Goal: Task Accomplishment & Management: Complete application form

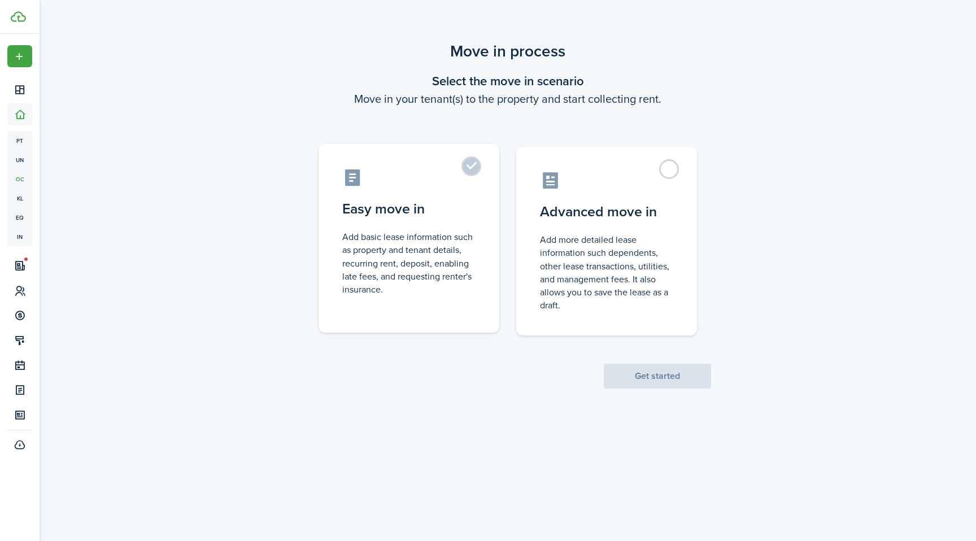
click at [459, 180] on control-radio-card-icon at bounding box center [408, 178] width 133 height 20
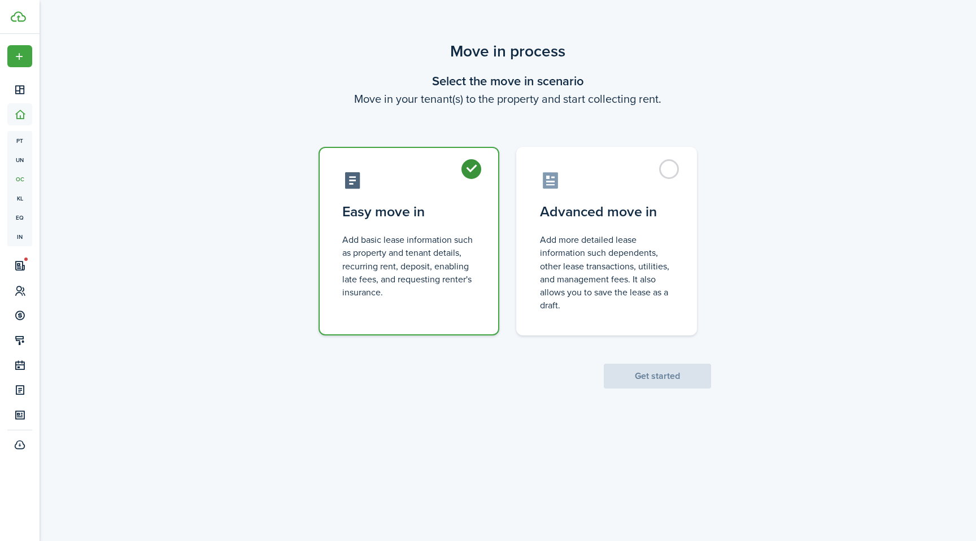
radio input "true"
click at [644, 373] on button "Get started" at bounding box center [657, 376] width 107 height 25
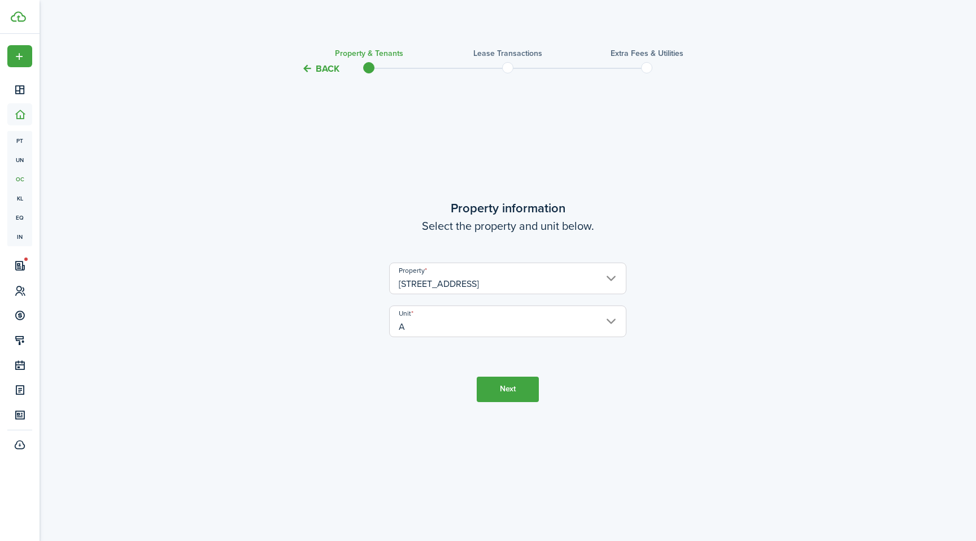
click at [514, 390] on button "Next" at bounding box center [508, 389] width 62 height 25
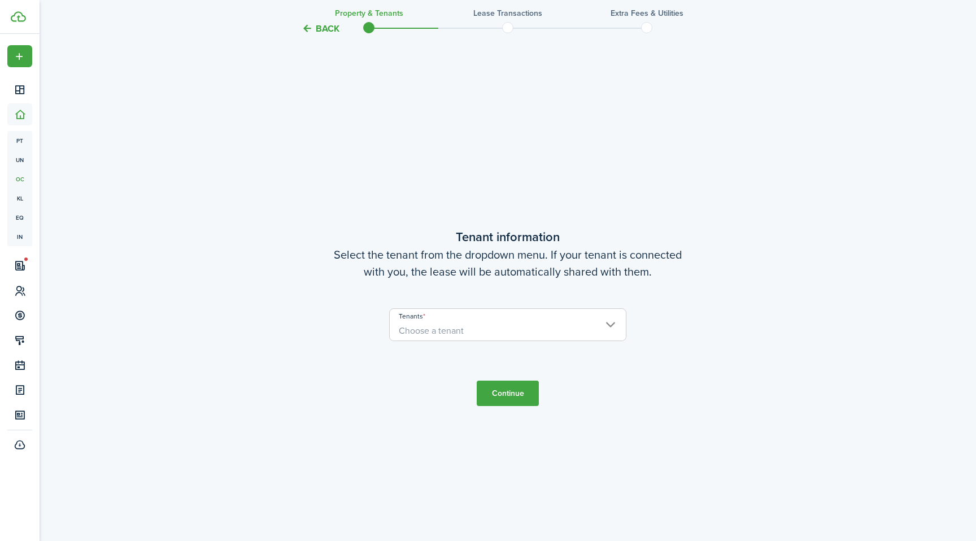
scroll to position [465, 0]
click at [518, 308] on input "Tenants" at bounding box center [508, 314] width 236 height 14
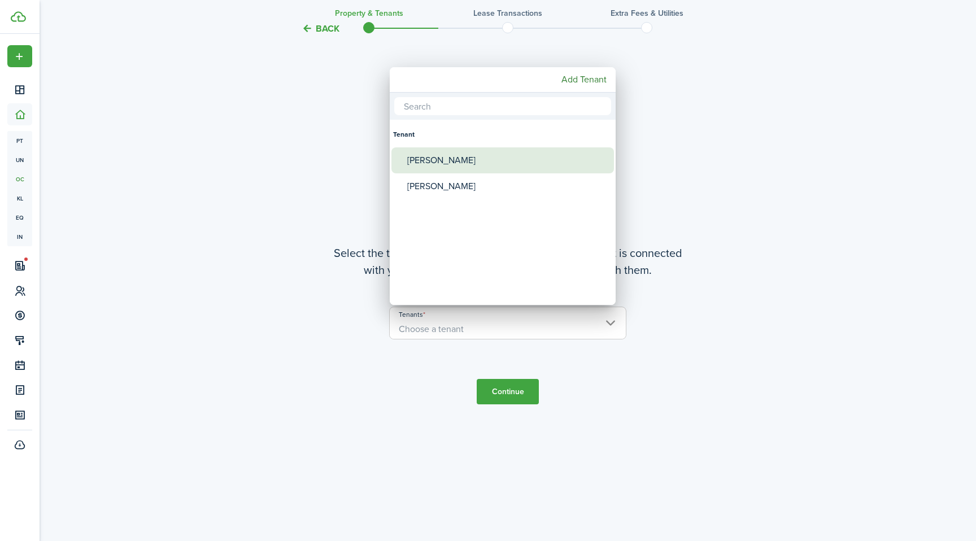
click at [451, 166] on div "[PERSON_NAME]" at bounding box center [507, 160] width 200 height 26
type input "[PERSON_NAME]"
click at [451, 166] on div "[PERSON_NAME]" at bounding box center [507, 160] width 200 height 26
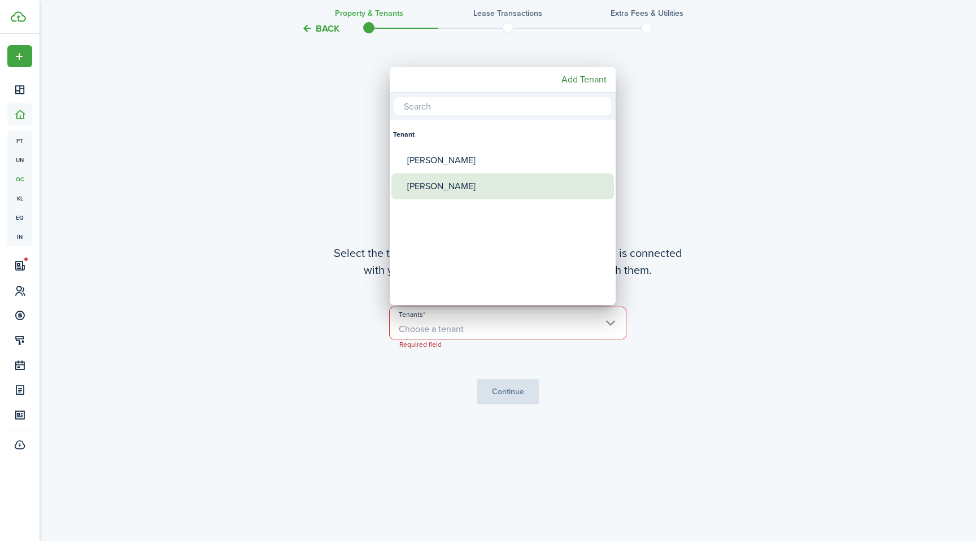
click at [449, 186] on div "[PERSON_NAME]" at bounding box center [507, 186] width 200 height 26
type input "[PERSON_NAME]"
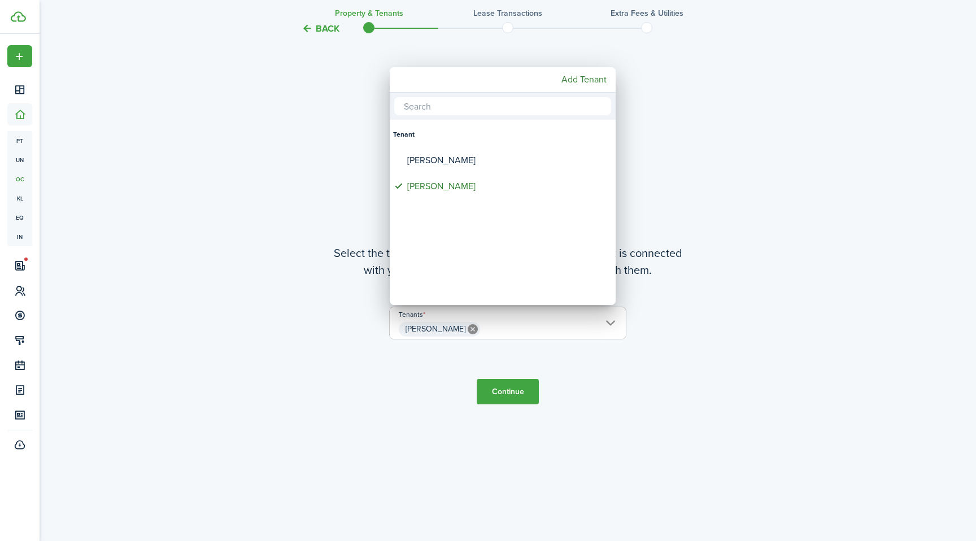
click at [495, 404] on div at bounding box center [488, 271] width 1157 height 722
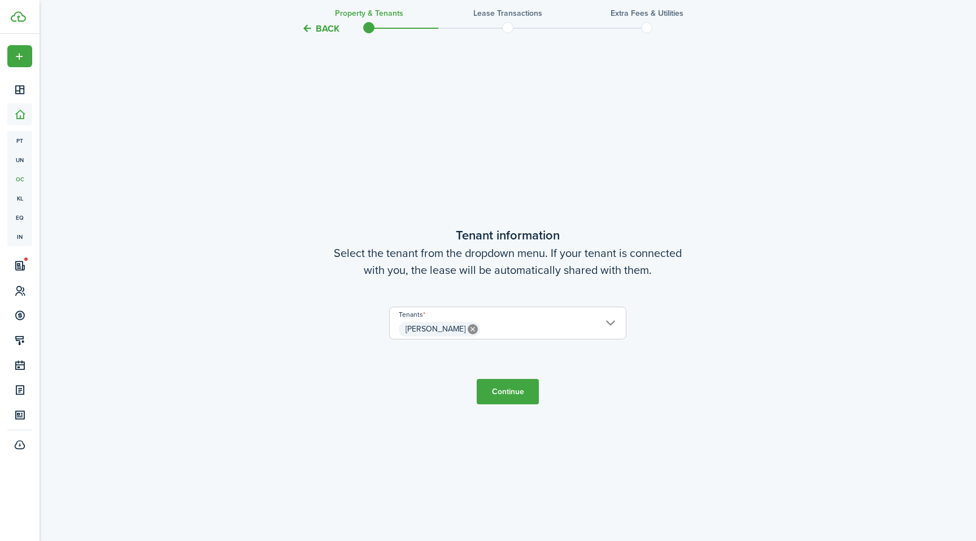
click at [494, 387] on button "Continue" at bounding box center [508, 391] width 62 height 25
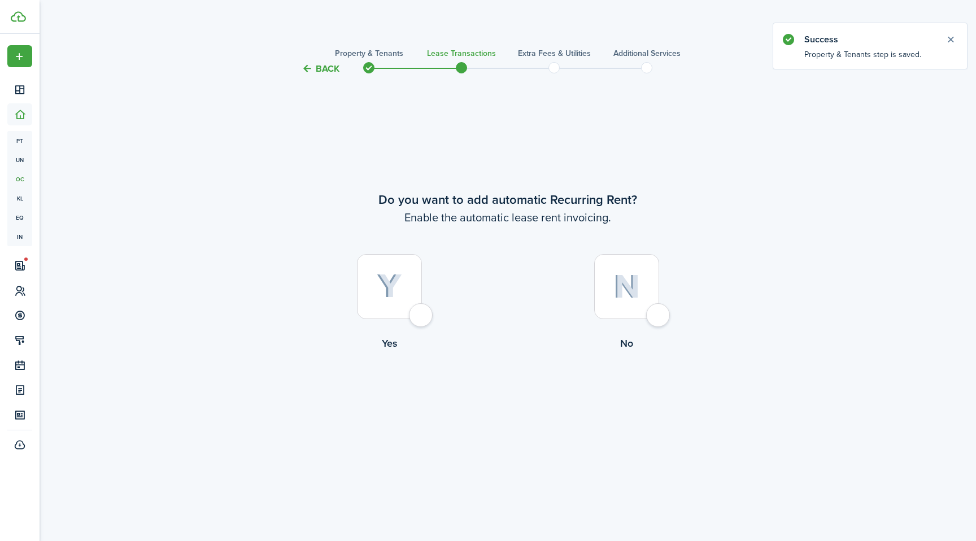
click at [410, 305] on div at bounding box center [389, 286] width 65 height 65
radio input "true"
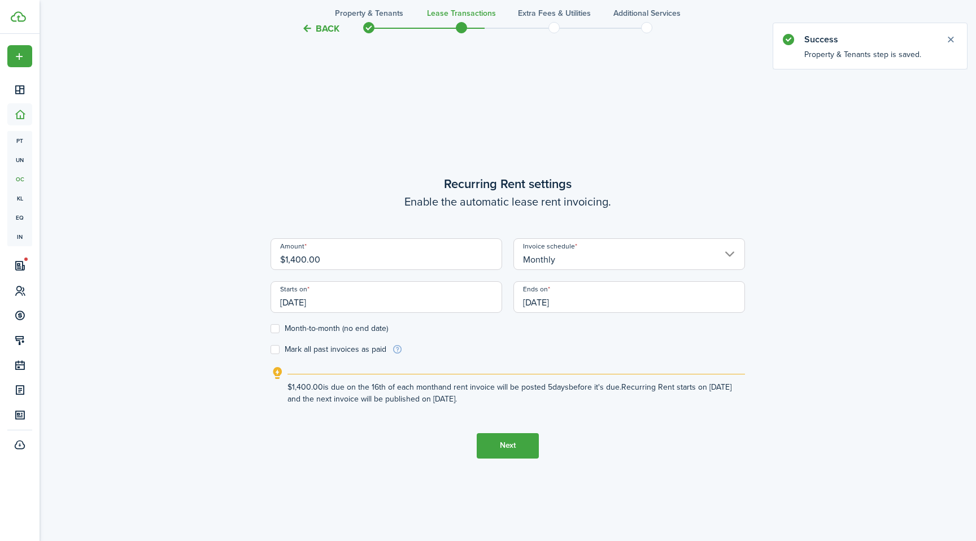
scroll to position [465, 0]
click at [333, 294] on input "[DATE]" at bounding box center [387, 296] width 232 height 32
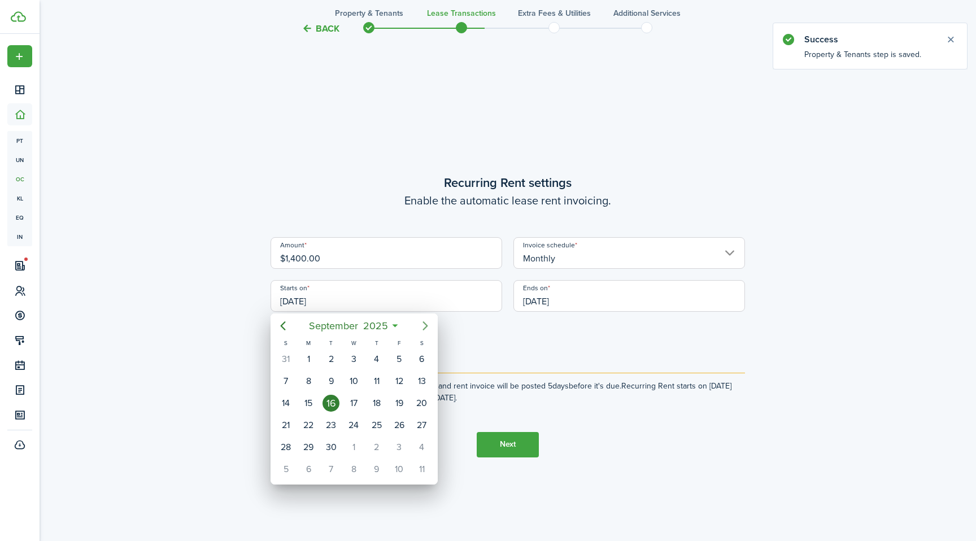
click at [420, 326] on icon "Next page" at bounding box center [426, 326] width 14 height 14
click at [349, 362] on div "1" at bounding box center [353, 359] width 17 height 17
type input "[DATE]"
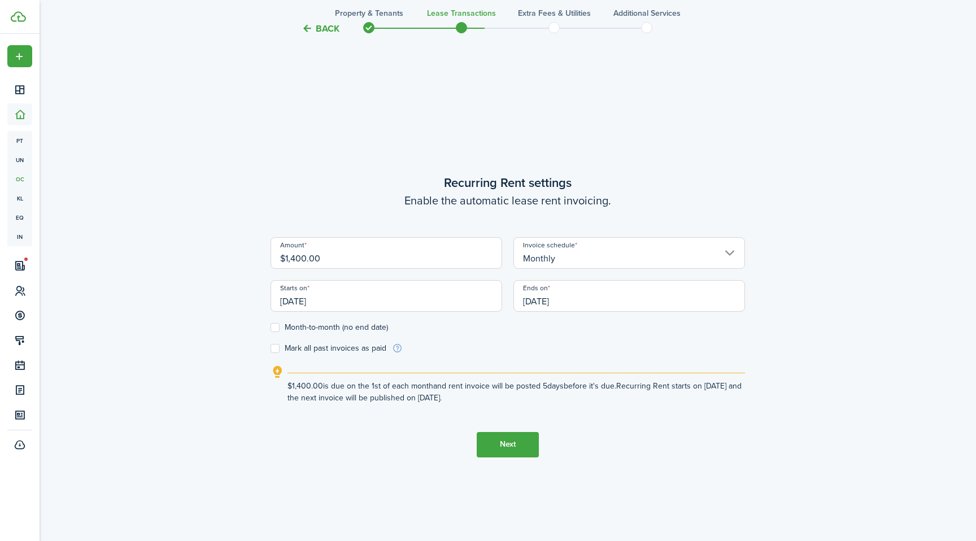
click at [580, 297] on input "[DATE]" at bounding box center [629, 296] width 232 height 32
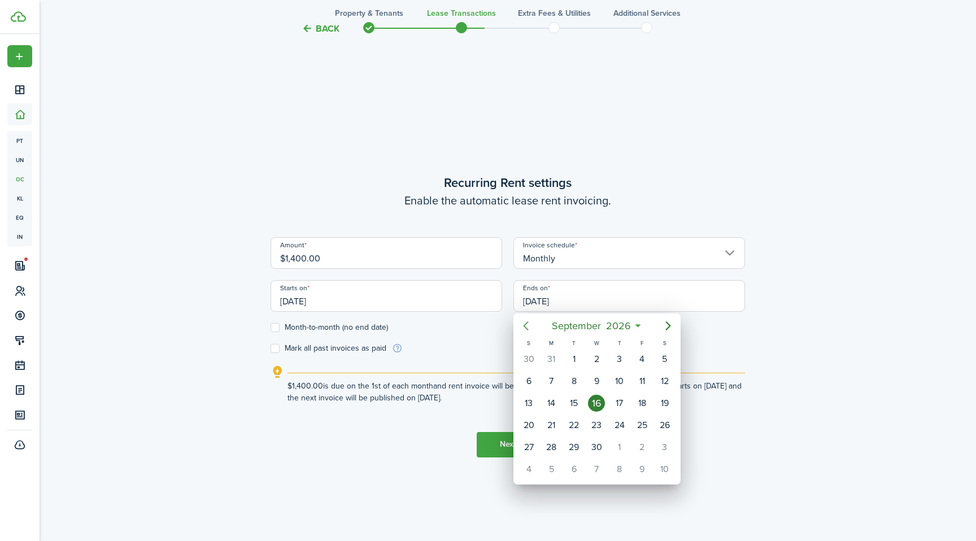
click at [527, 325] on icon "Previous page" at bounding box center [526, 326] width 14 height 14
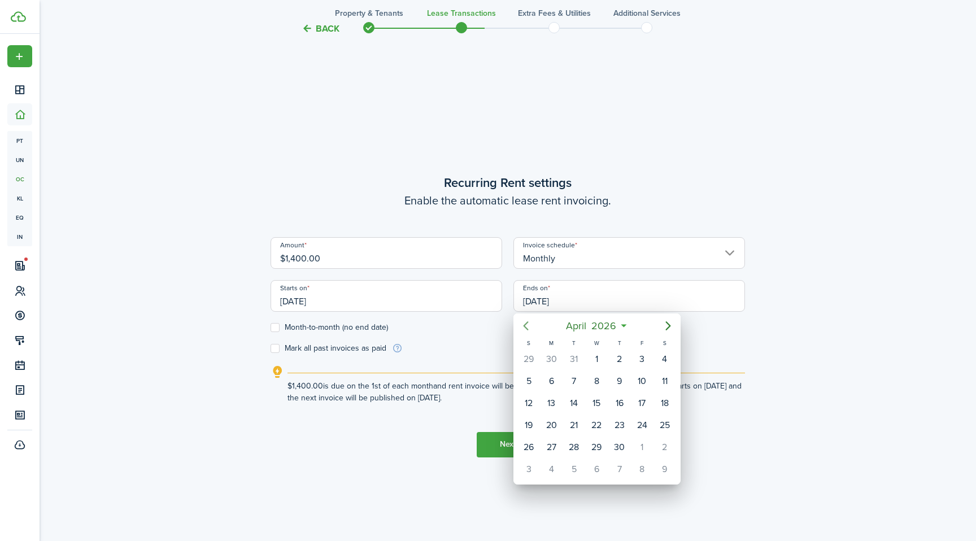
click at [526, 325] on icon "Previous page" at bounding box center [526, 326] width 14 height 14
click at [649, 447] on div "30" at bounding box center [642, 447] width 17 height 17
type input "[DATE]"
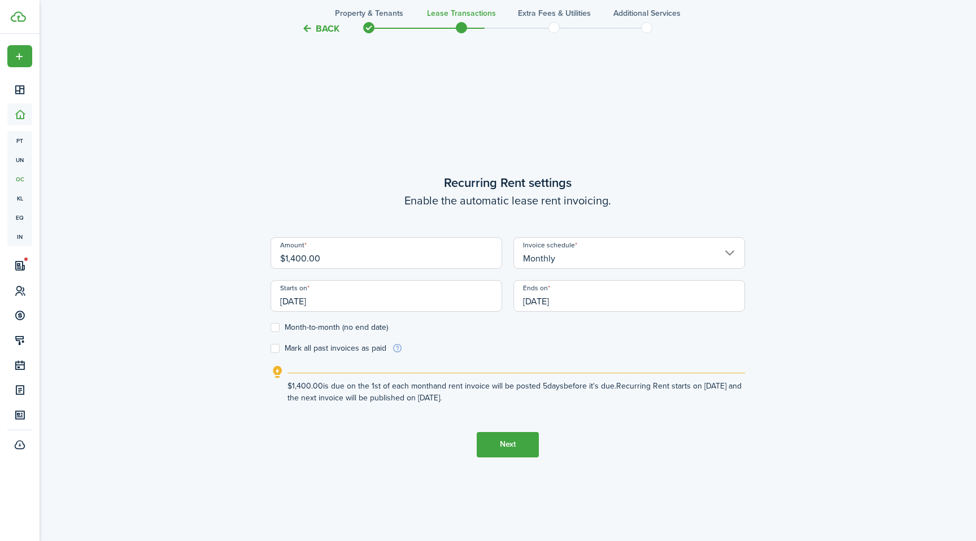
click at [304, 305] on input "[DATE]" at bounding box center [387, 296] width 232 height 32
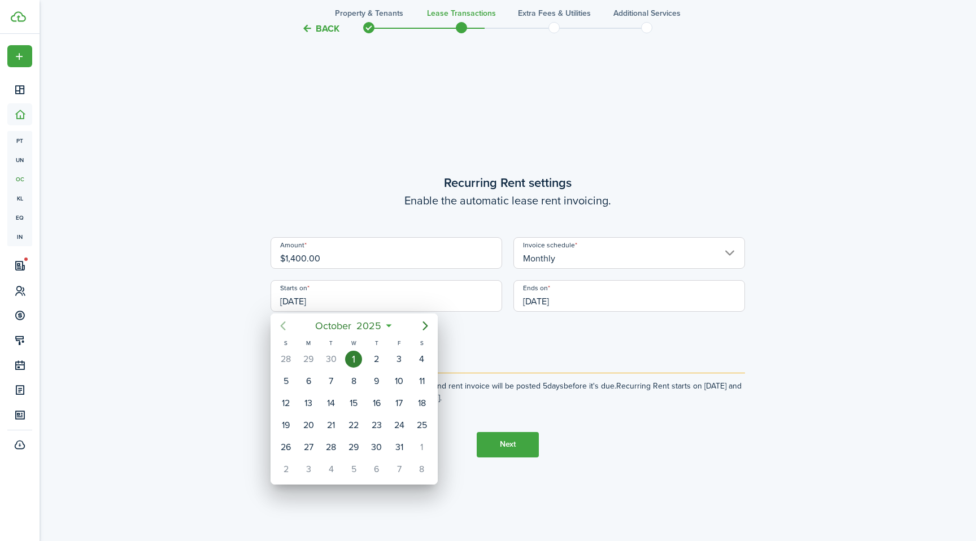
click at [284, 324] on icon "Previous page" at bounding box center [283, 326] width 14 height 14
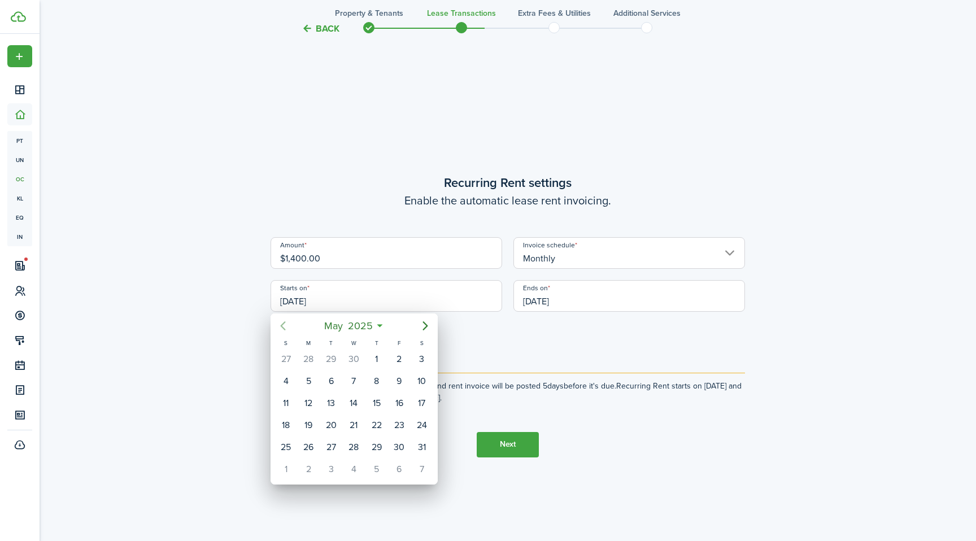
click at [284, 324] on icon "Previous page" at bounding box center [283, 326] width 14 height 14
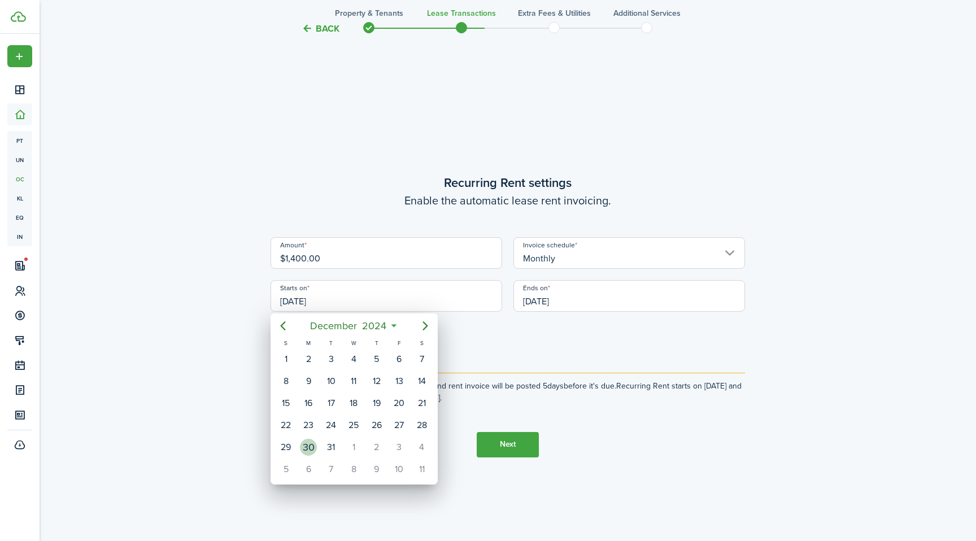
click at [309, 441] on div "30" at bounding box center [308, 447] width 17 height 17
type input "[DATE]"
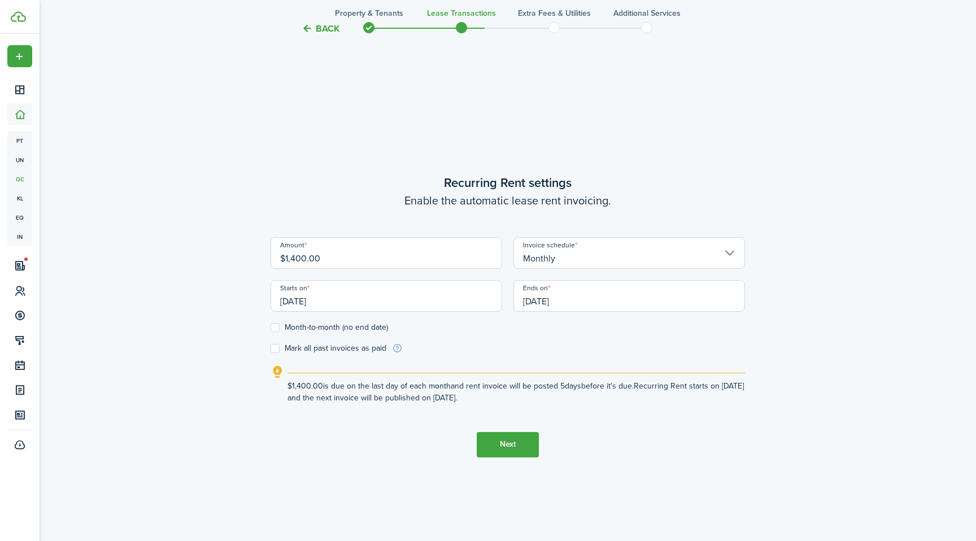
click at [289, 348] on label "Mark all past invoices as paid" at bounding box center [329, 348] width 116 height 9
click at [271, 348] on input "Mark all past invoices as paid" at bounding box center [270, 348] width 1 height 1
checkbox input "true"
click at [504, 448] on button "Next" at bounding box center [508, 444] width 62 height 25
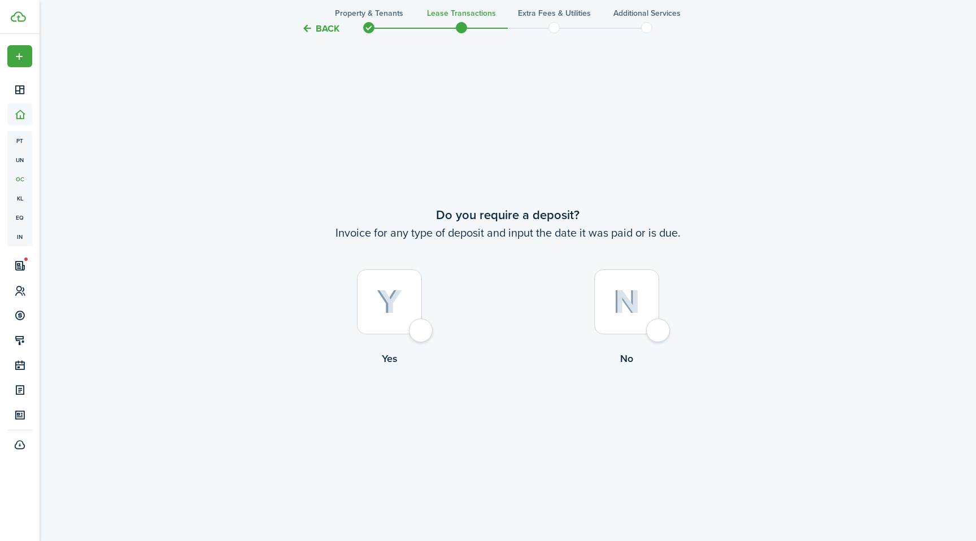
scroll to position [1007, 0]
click at [403, 334] on label "Yes" at bounding box center [389, 320] width 237 height 102
radio input "true"
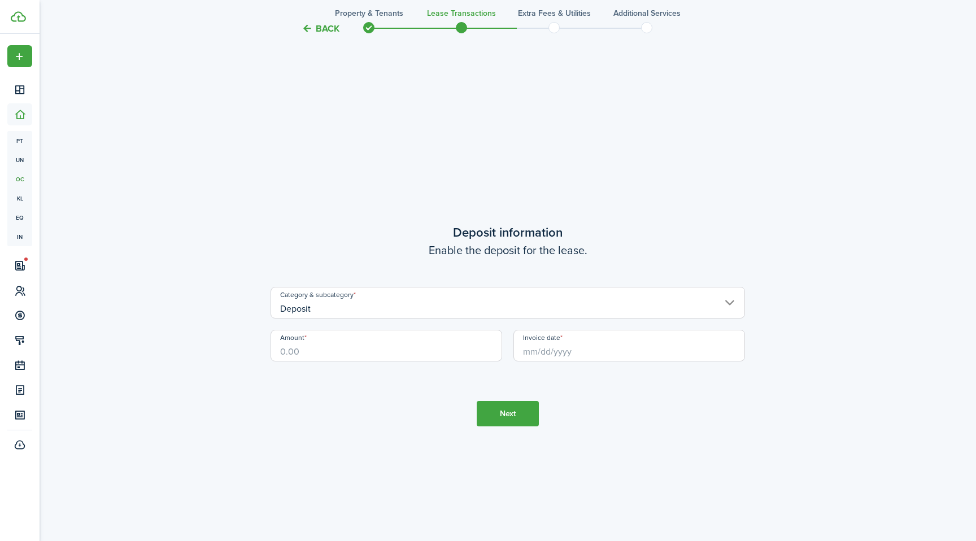
scroll to position [1548, 0]
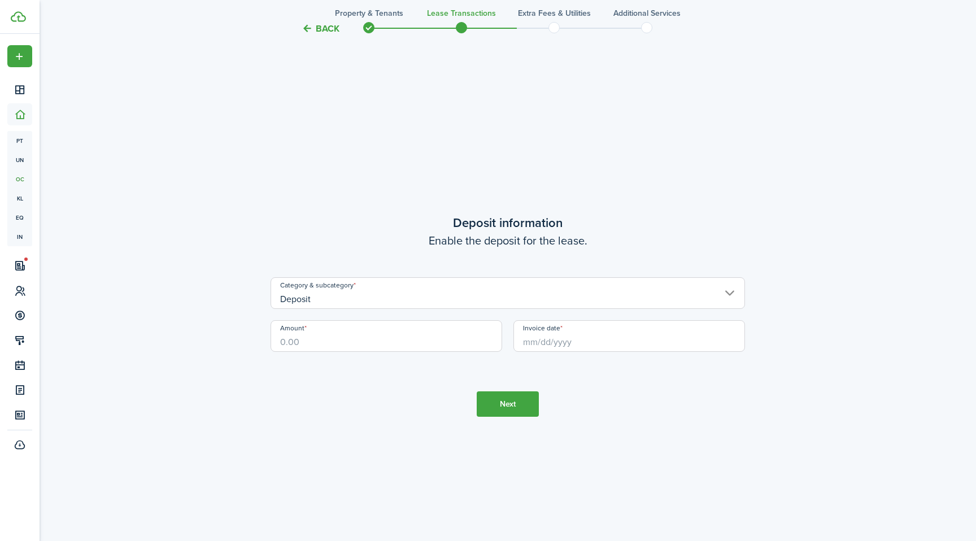
click at [343, 326] on input "Amount" at bounding box center [387, 336] width 232 height 32
click at [530, 345] on input "Invoice date" at bounding box center [629, 336] width 232 height 32
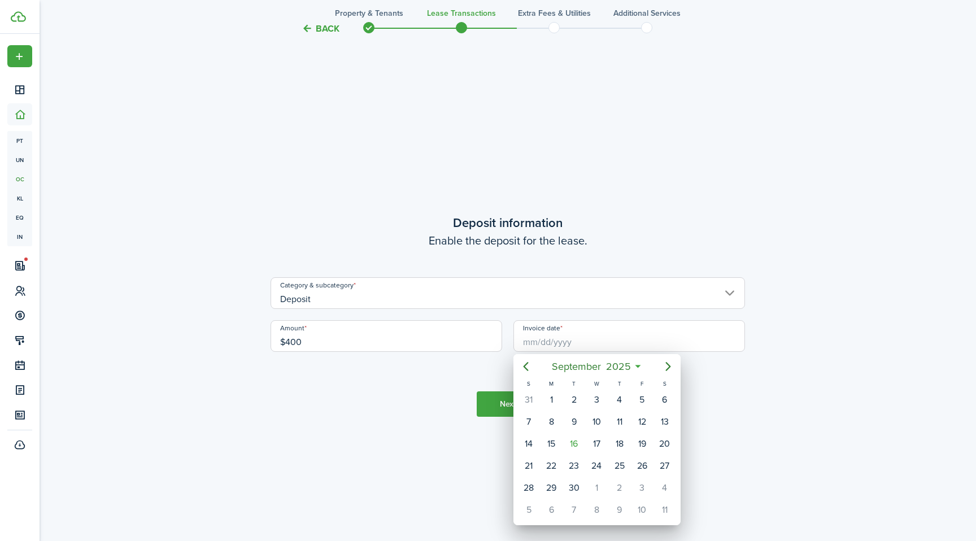
type input "$400.00"
click at [526, 364] on icon "Previous page" at bounding box center [526, 366] width 5 height 9
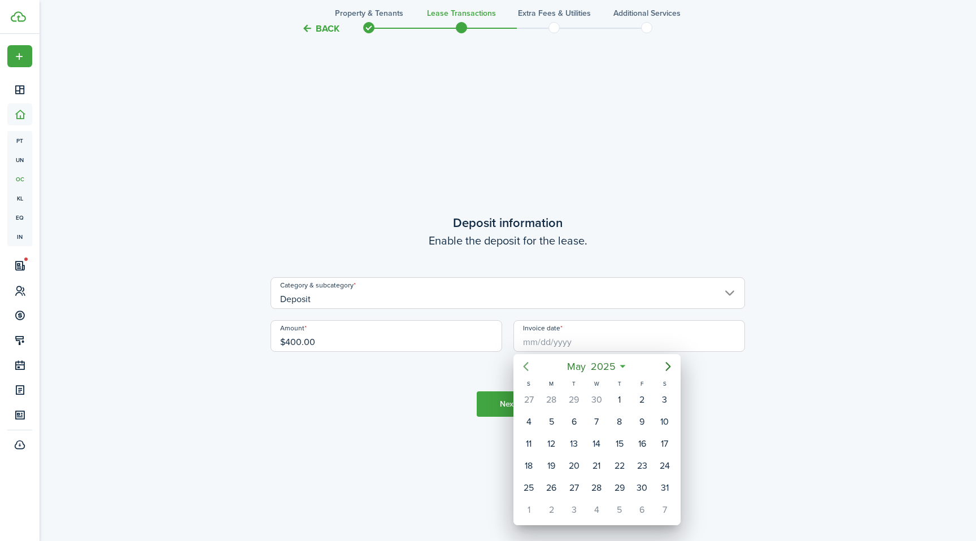
click at [526, 364] on icon "Previous page" at bounding box center [526, 366] width 5 height 9
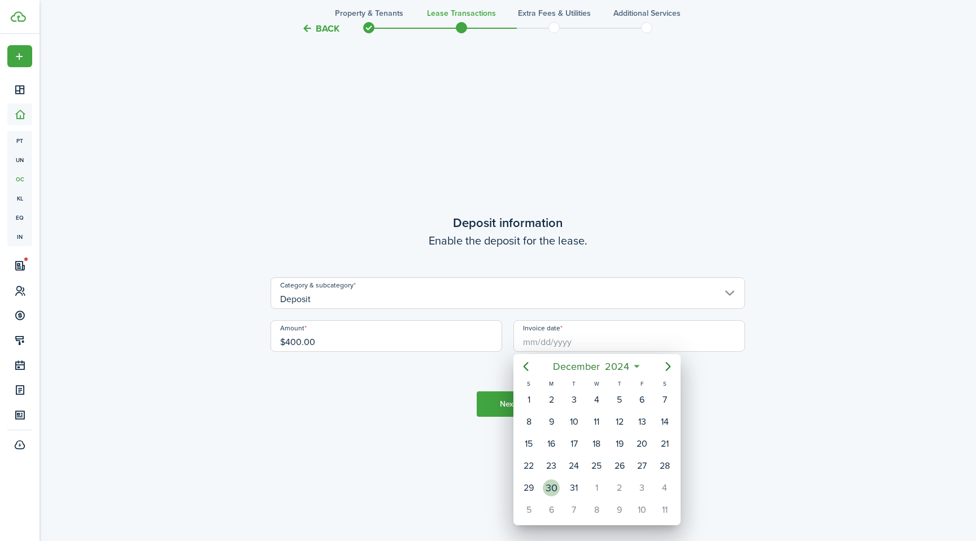
click at [548, 489] on div "30" at bounding box center [551, 488] width 17 height 17
type input "[DATE]"
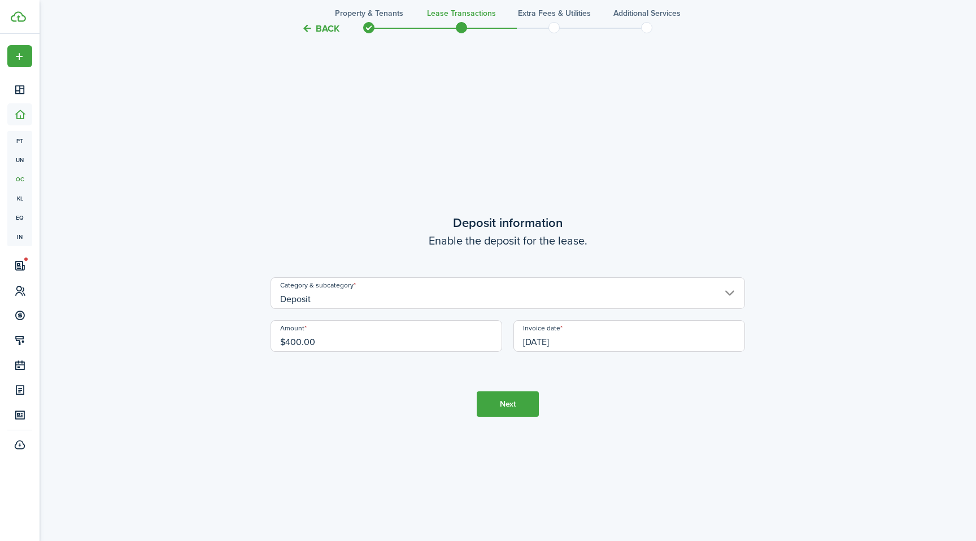
click at [504, 405] on button "Next" at bounding box center [508, 403] width 62 height 25
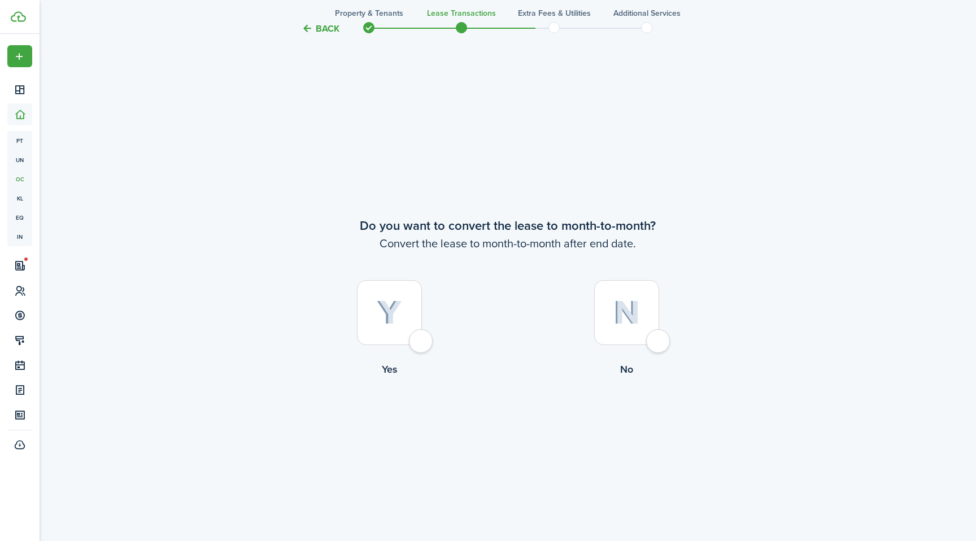
scroll to position [2089, 0]
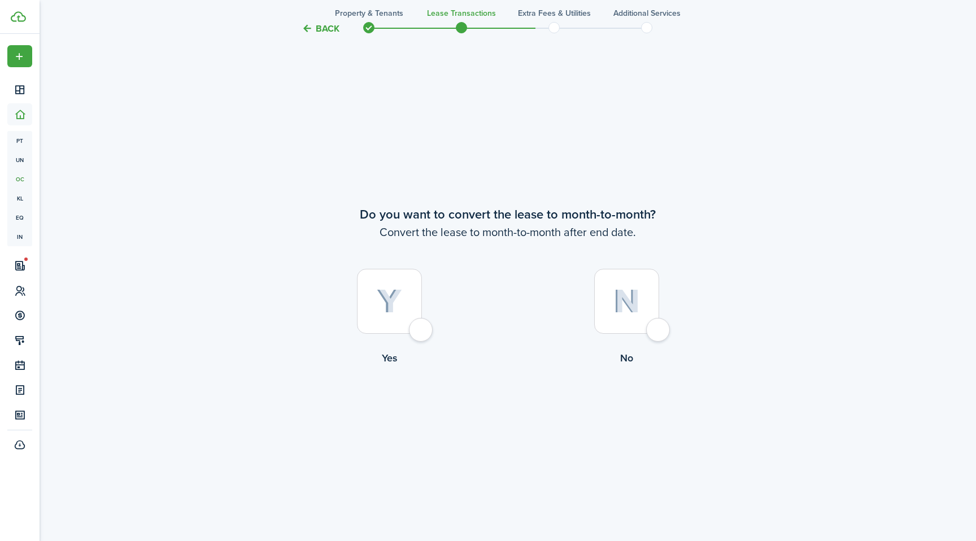
click at [412, 328] on div at bounding box center [389, 301] width 65 height 65
radio input "true"
click at [497, 411] on button "Continue" at bounding box center [508, 412] width 62 height 25
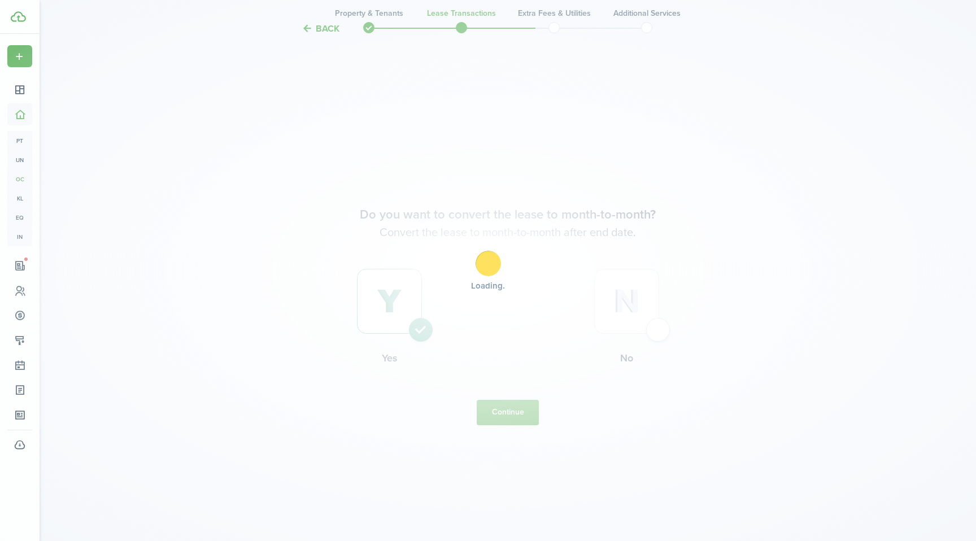
scroll to position [0, 0]
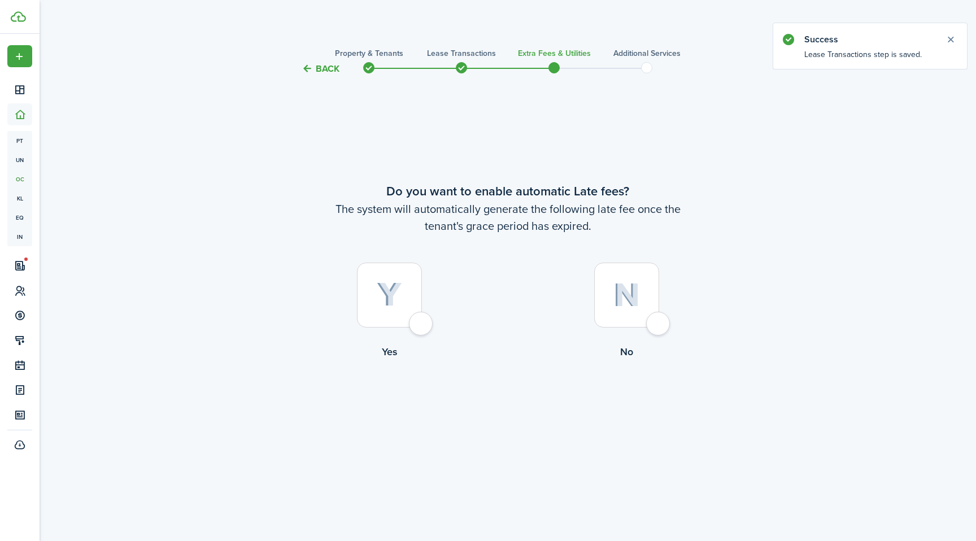
click at [394, 323] on div at bounding box center [389, 295] width 65 height 65
radio input "true"
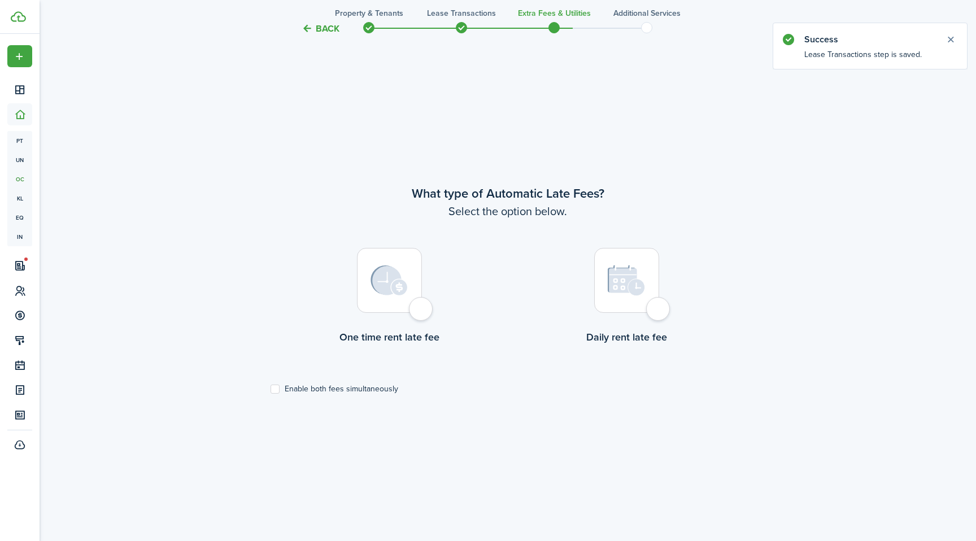
scroll to position [465, 0]
click at [422, 307] on div at bounding box center [389, 279] width 65 height 65
radio input "true"
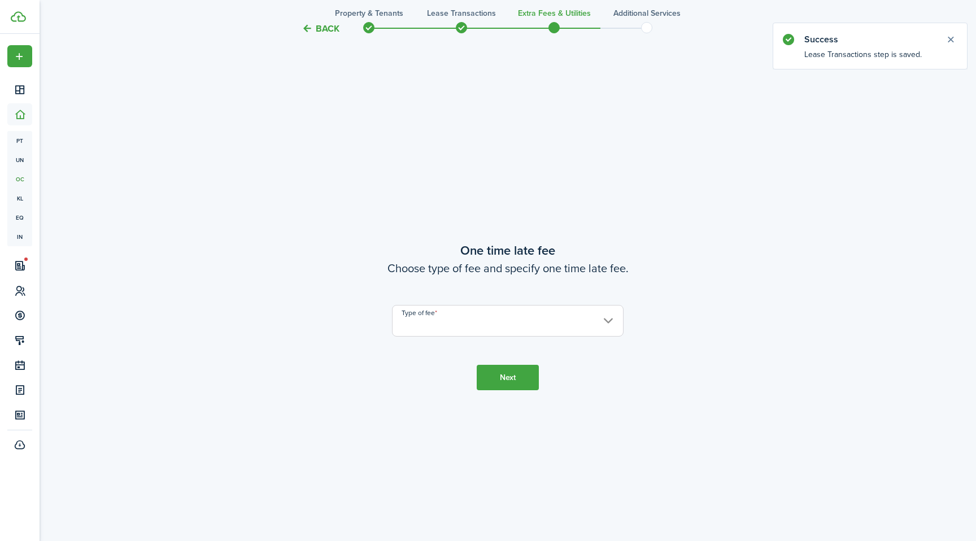
scroll to position [1007, 0]
click at [486, 309] on input "Type of fee" at bounding box center [508, 320] width 232 height 32
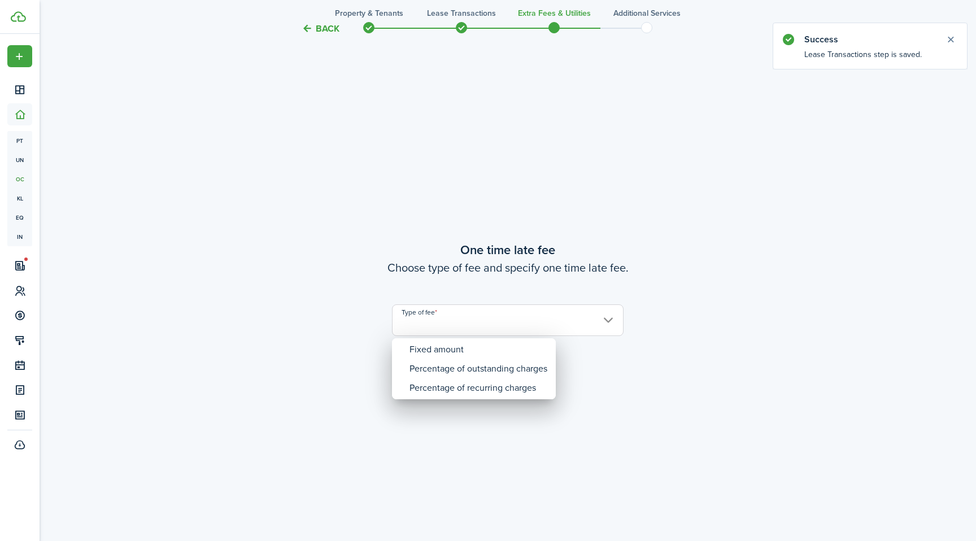
click at [486, 317] on div at bounding box center [488, 271] width 1157 height 722
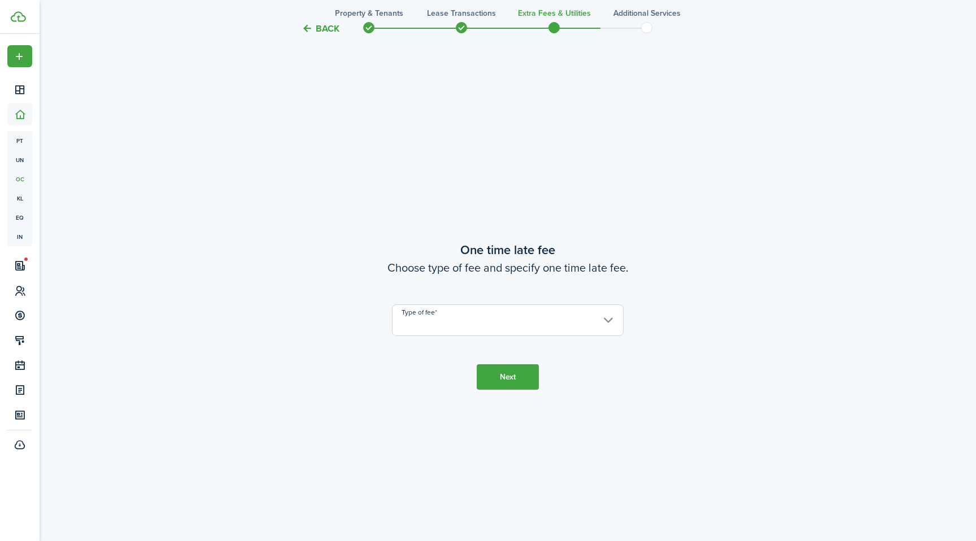
click at [486, 317] on input "Type of fee" at bounding box center [508, 320] width 232 height 32
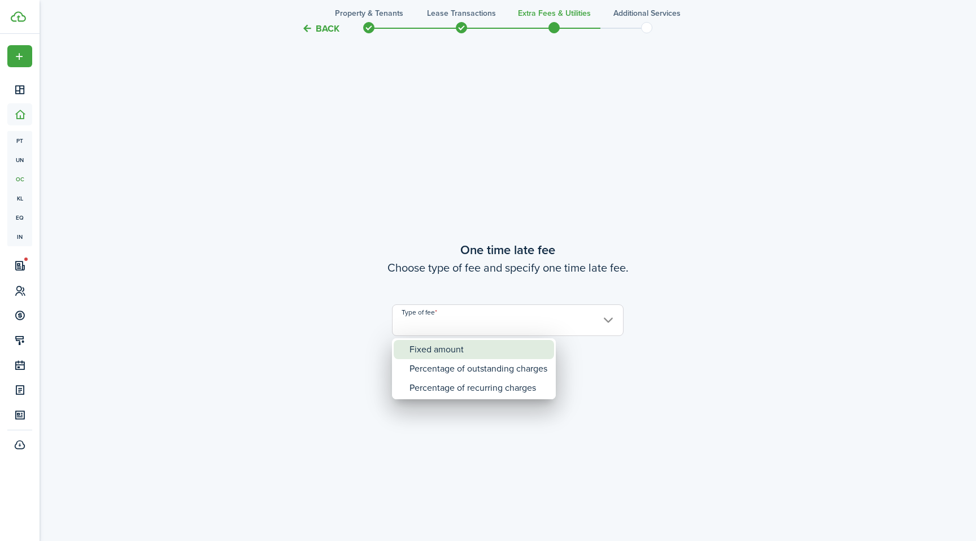
click at [461, 349] on div "Fixed amount" at bounding box center [479, 349] width 138 height 19
type input "Fixed amount"
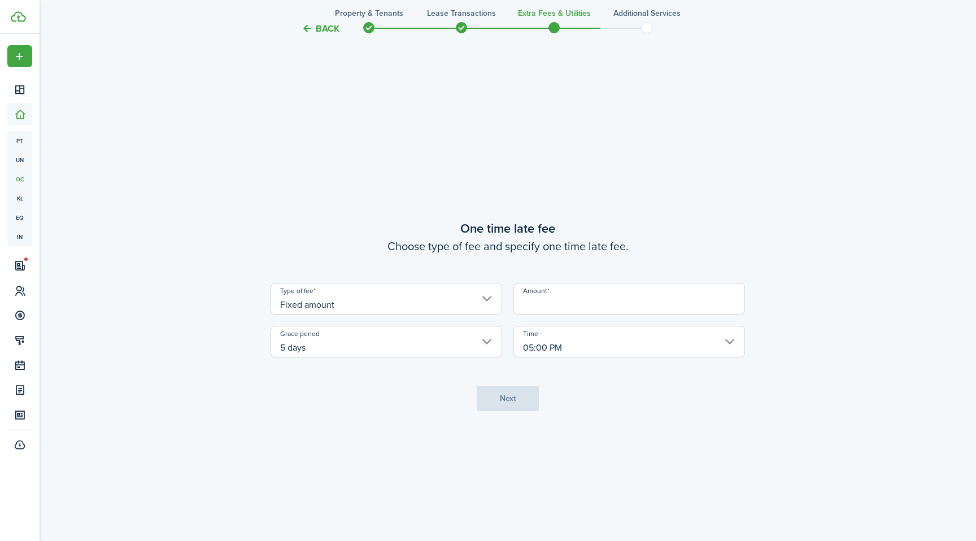
click at [547, 308] on input "Amount" at bounding box center [629, 299] width 232 height 32
type input "$75.00"
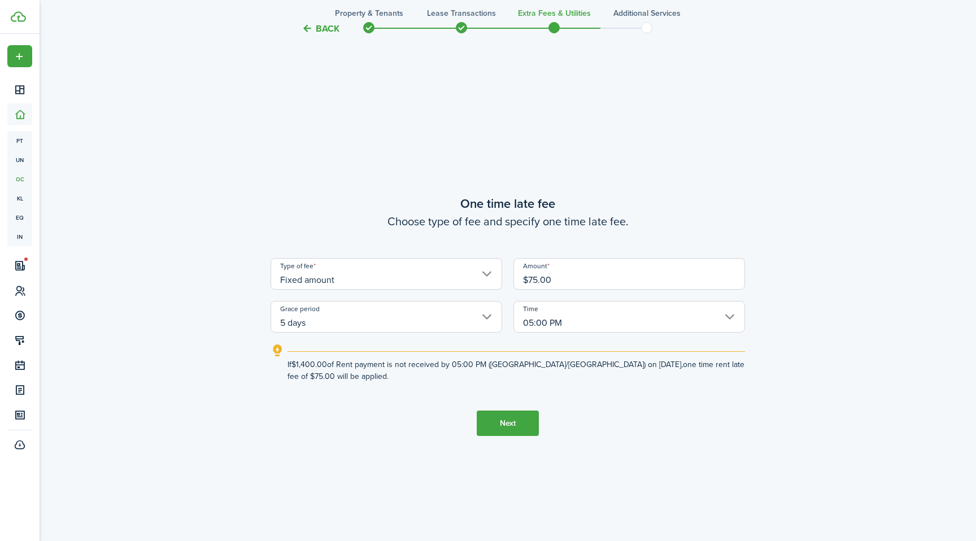
click at [445, 316] on input "5 days" at bounding box center [387, 317] width 232 height 32
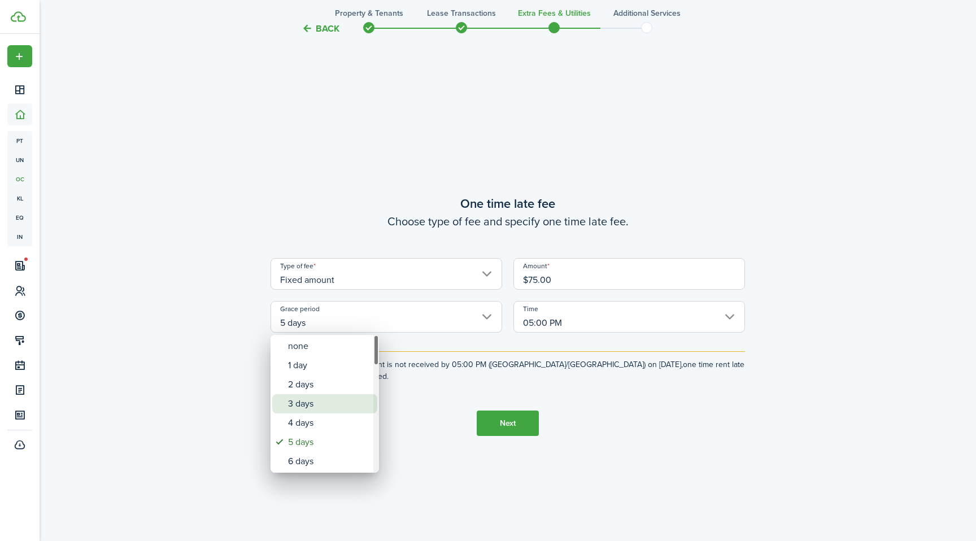
click at [303, 398] on div "3 days" at bounding box center [329, 403] width 82 height 19
type input "3 days"
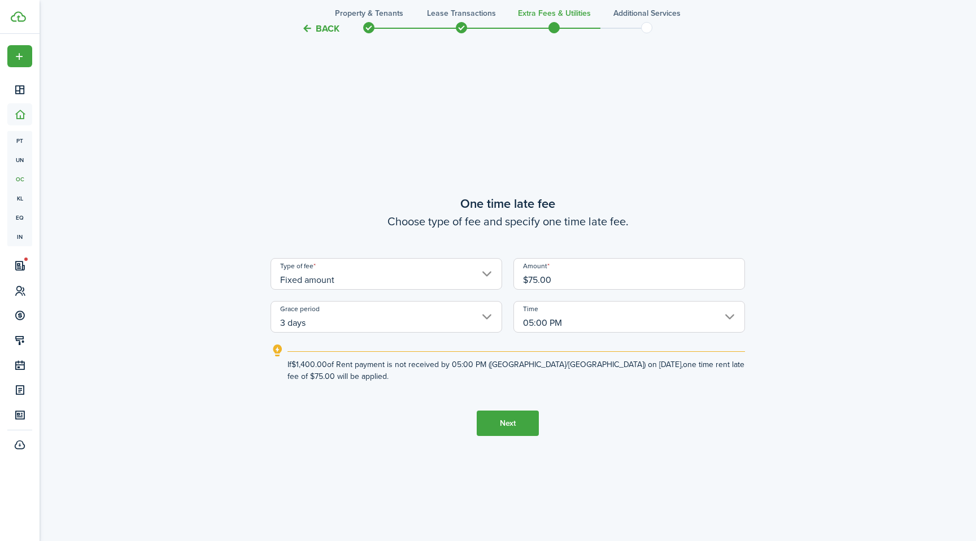
click at [512, 417] on button "Next" at bounding box center [508, 423] width 62 height 25
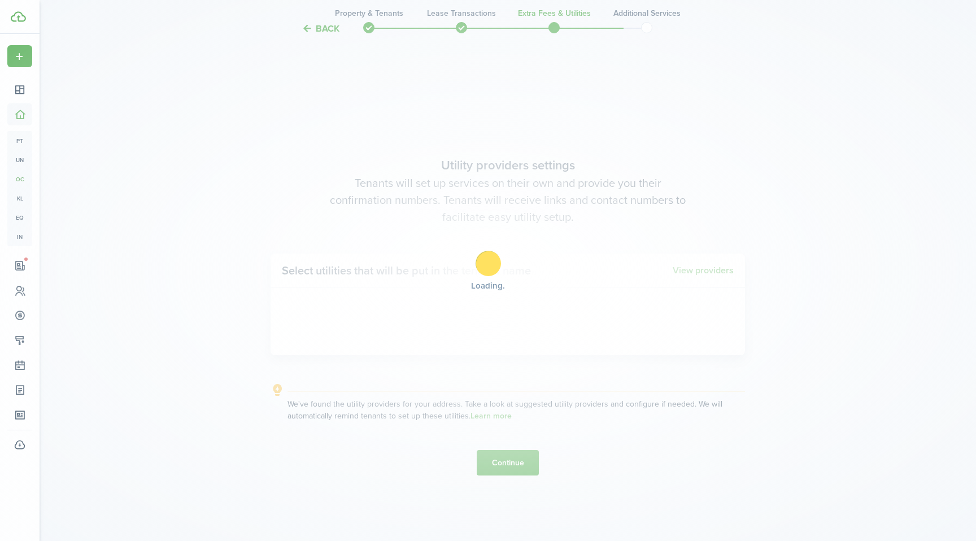
scroll to position [1548, 0]
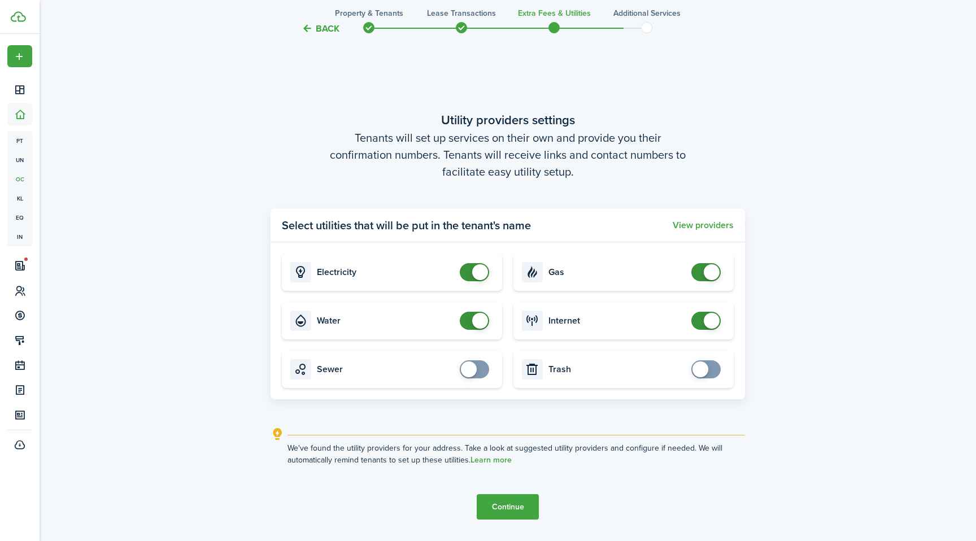
checkbox input "false"
click at [477, 320] on span at bounding box center [480, 321] width 16 height 16
click at [505, 506] on button "Continue" at bounding box center [508, 506] width 62 height 25
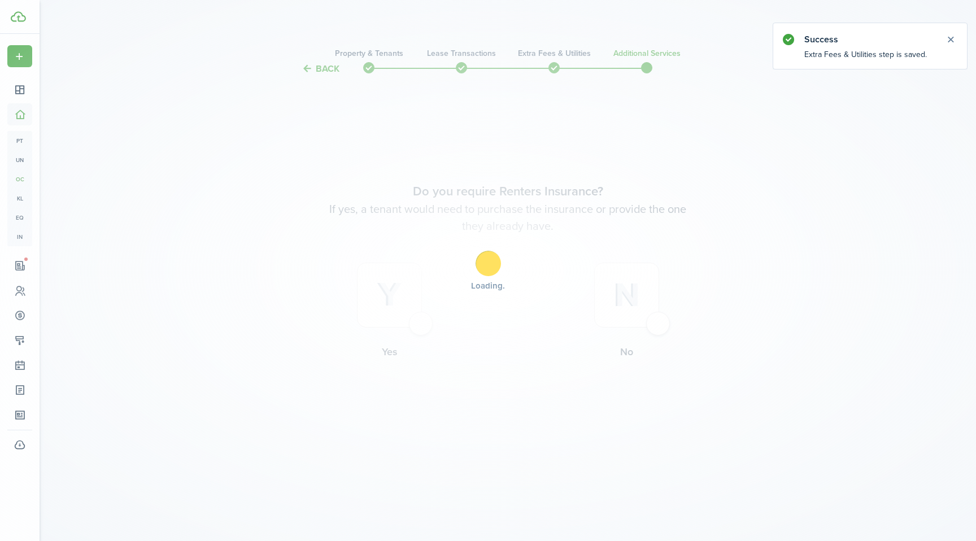
scroll to position [0, 0]
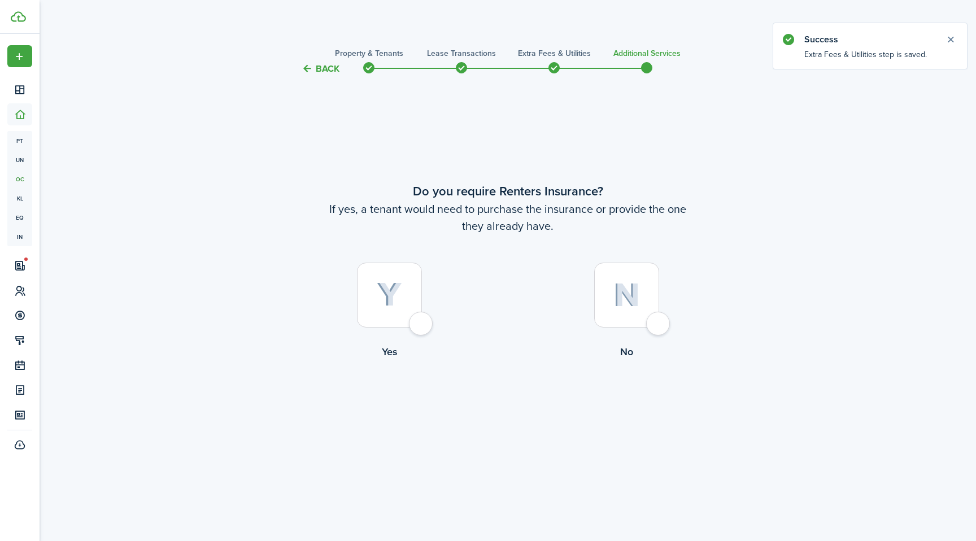
click at [659, 326] on div at bounding box center [626, 295] width 65 height 65
radio input "true"
click at [320, 69] on button "Back" at bounding box center [321, 69] width 38 height 12
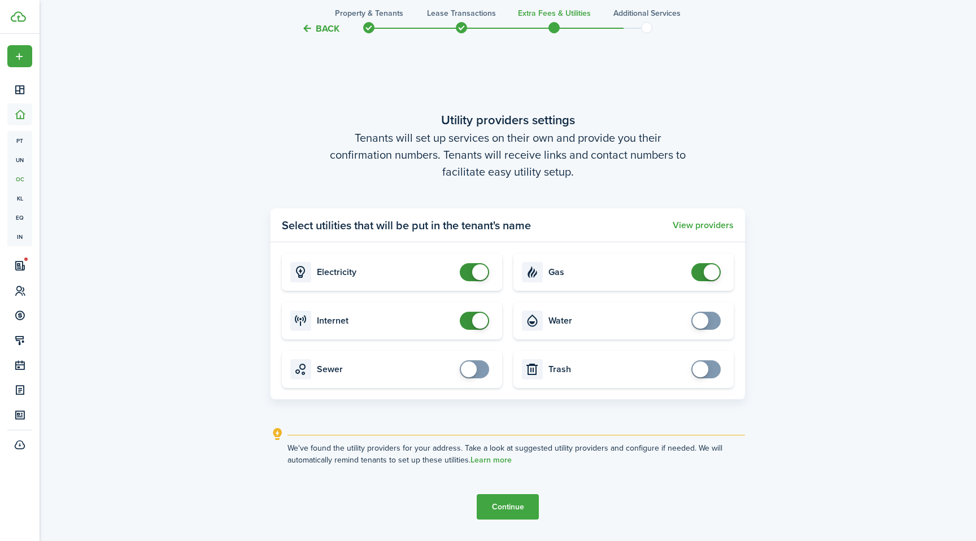
click at [325, 32] on button "Back" at bounding box center [321, 29] width 38 height 12
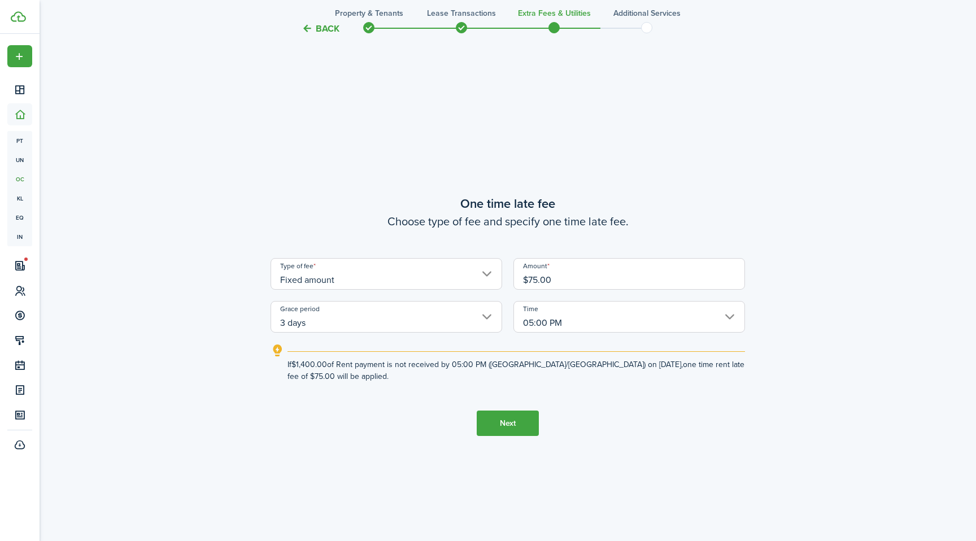
click at [325, 32] on button "Back" at bounding box center [321, 29] width 38 height 12
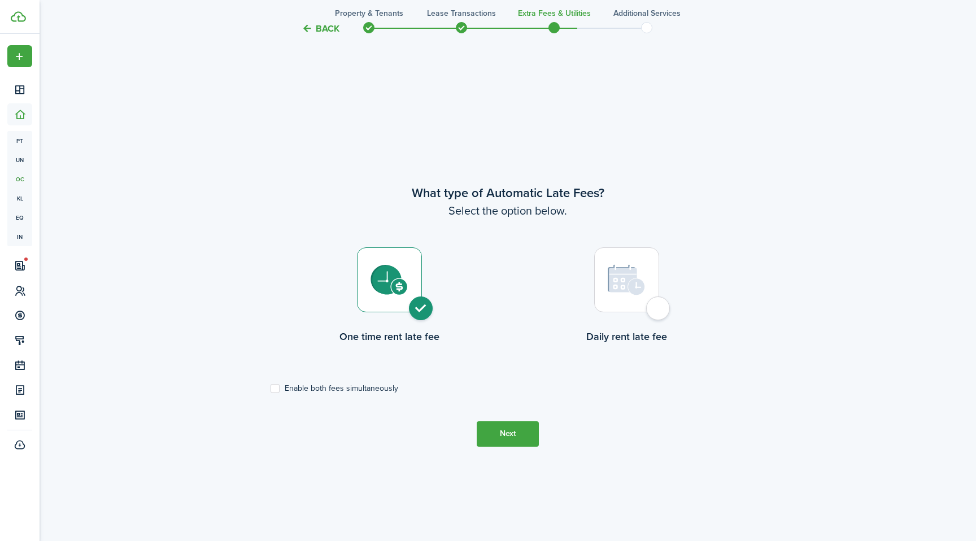
click at [662, 325] on label "Daily rent late fee" at bounding box center [626, 298] width 237 height 102
radio input "false"
radio input "true"
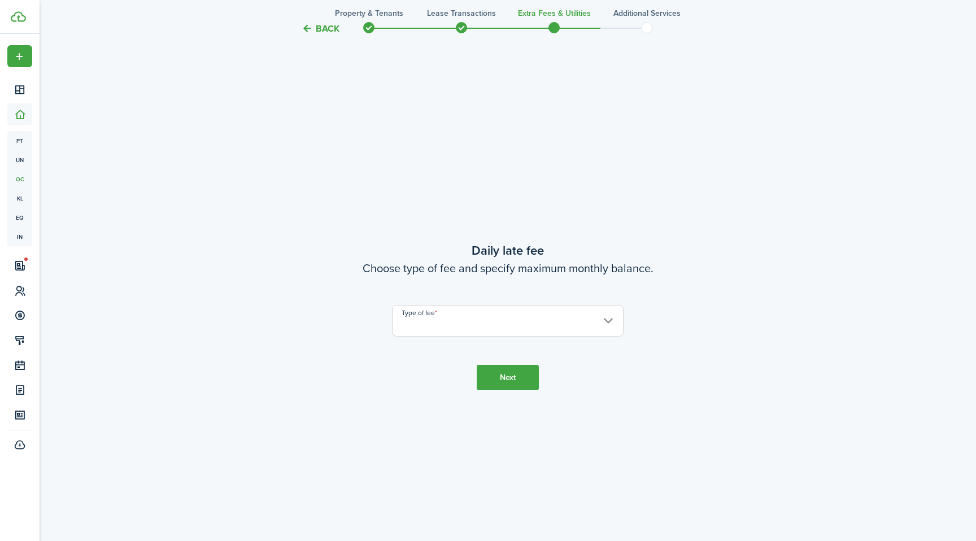
scroll to position [1007, 0]
click at [454, 325] on input "Type of fee" at bounding box center [508, 320] width 232 height 32
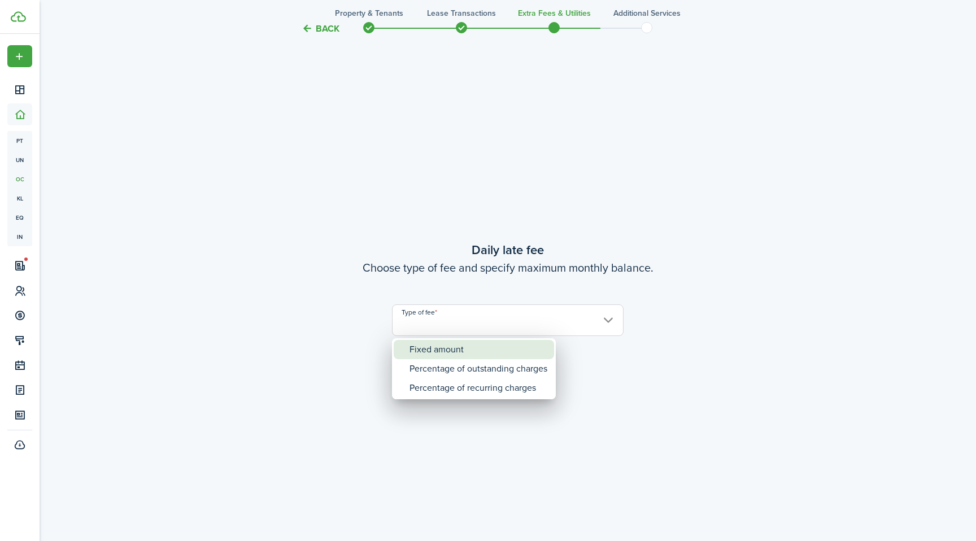
click at [433, 350] on div "Fixed amount" at bounding box center [479, 349] width 138 height 19
type input "Fixed amount"
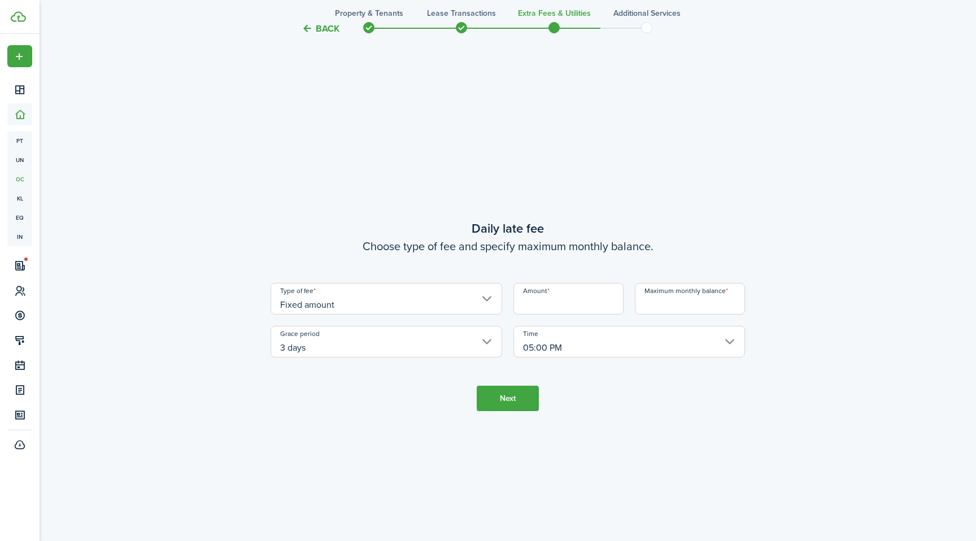
click at [592, 303] on input "Amount" at bounding box center [568, 299] width 110 height 32
type input "$10.00"
click at [645, 309] on input "Maximum monthly balance" at bounding box center [690, 299] width 110 height 32
type input "$300.00"
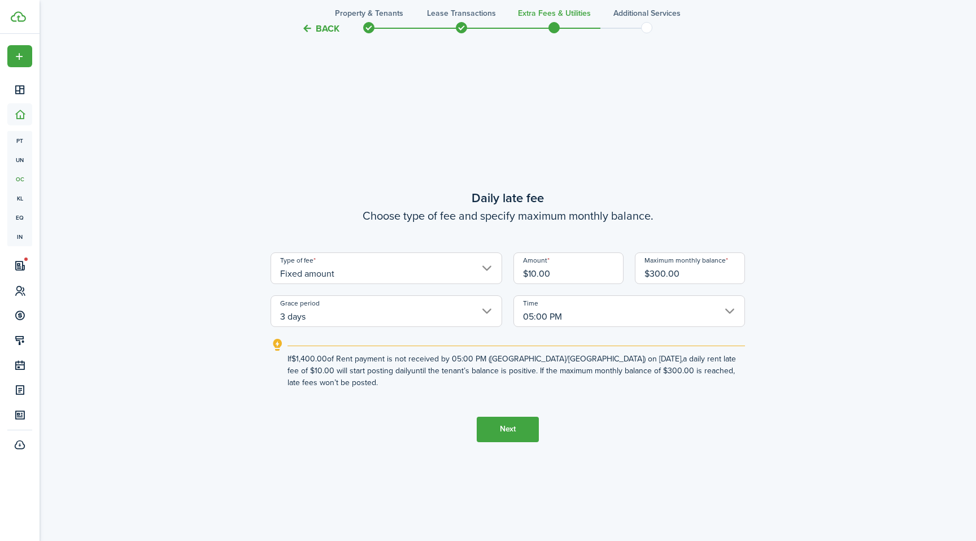
click at [495, 429] on button "Next" at bounding box center [508, 429] width 62 height 25
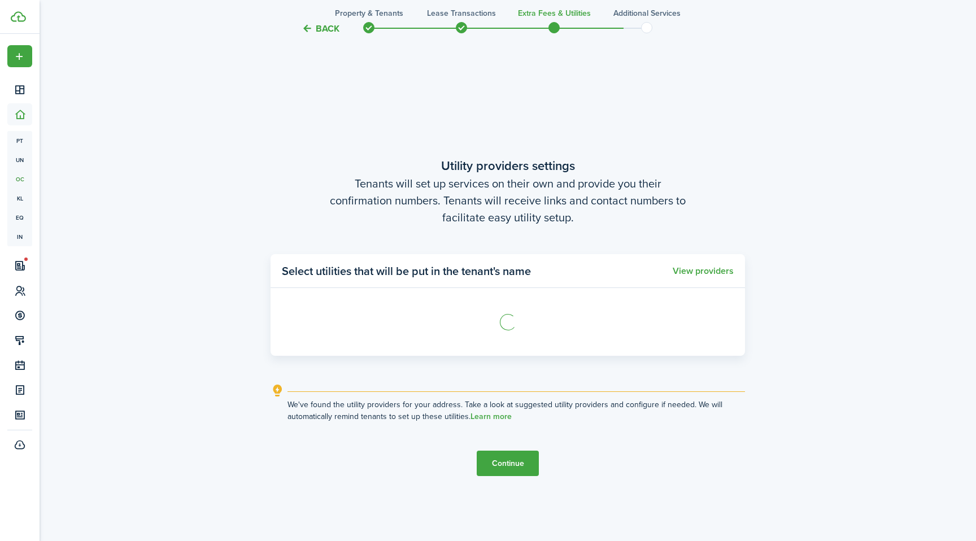
scroll to position [1548, 0]
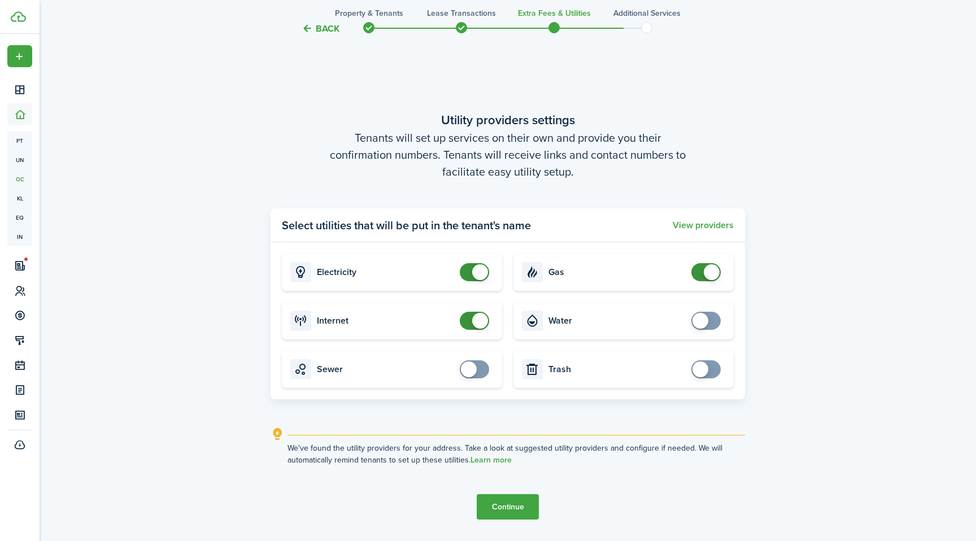
click at [492, 510] on button "Continue" at bounding box center [508, 506] width 62 height 25
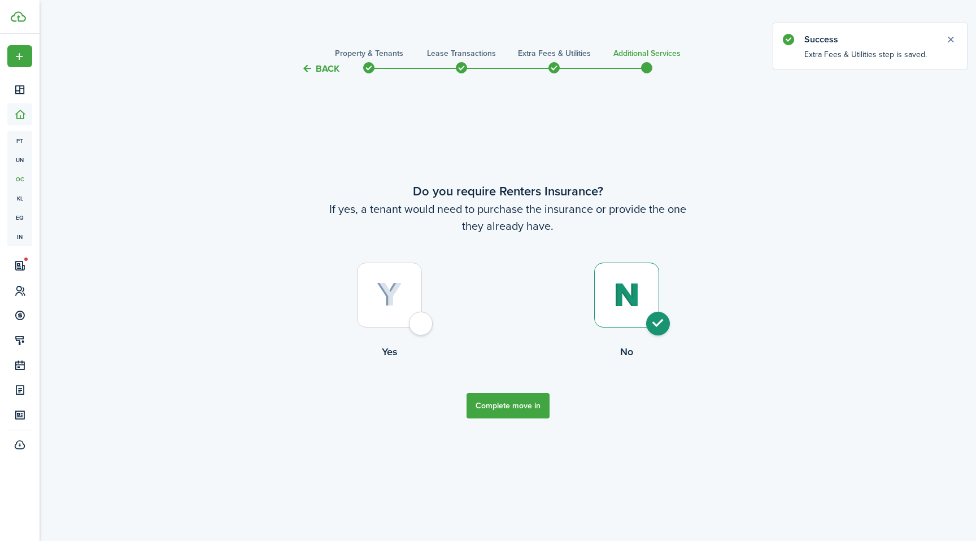
click at [520, 409] on button "Complete move in" at bounding box center [508, 405] width 83 height 25
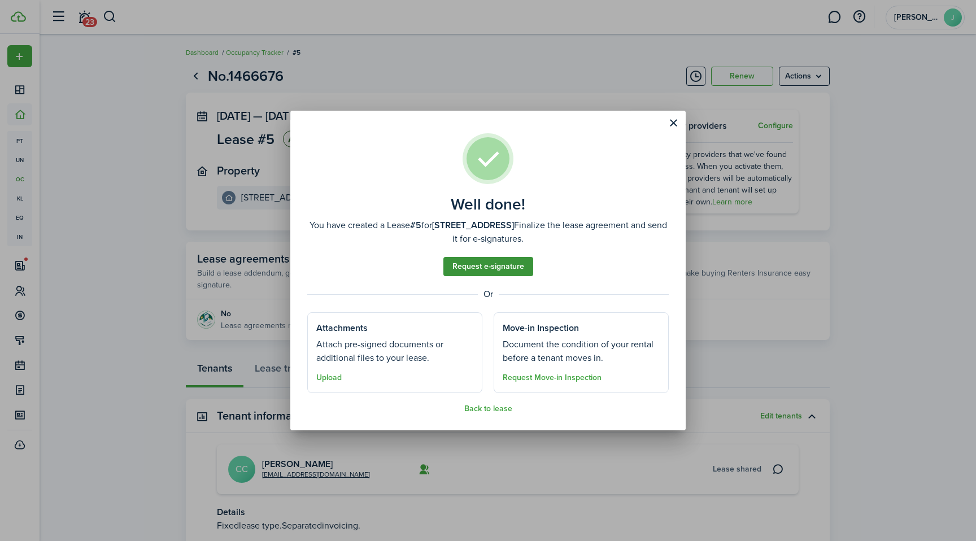
click at [520, 265] on link "Request e-signature" at bounding box center [488, 266] width 90 height 19
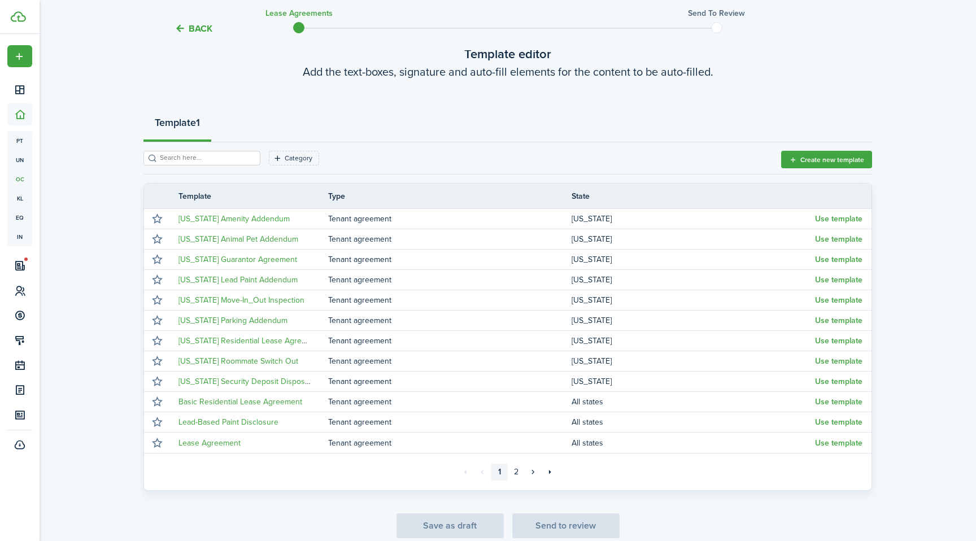
scroll to position [73, 0]
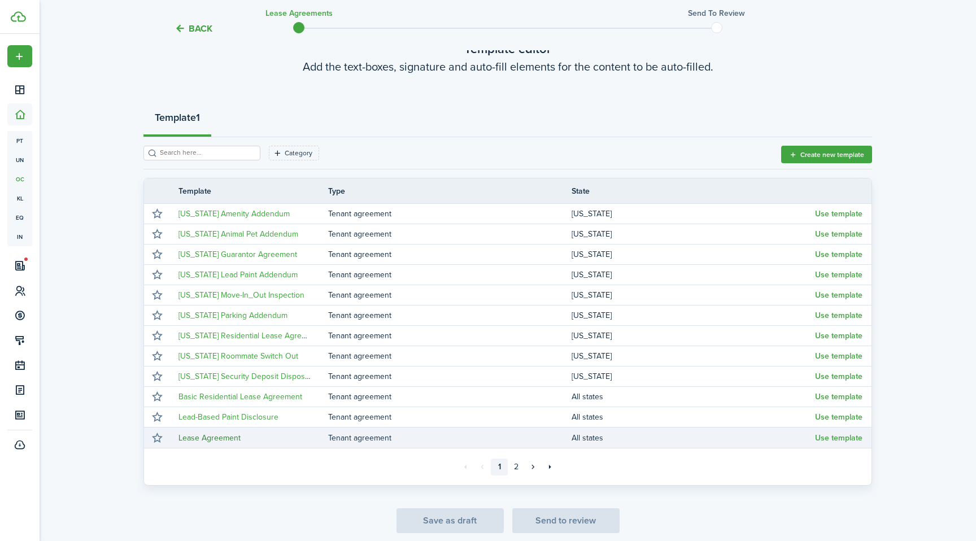
click at [212, 437] on link "Lease Agreement" at bounding box center [209, 438] width 62 height 12
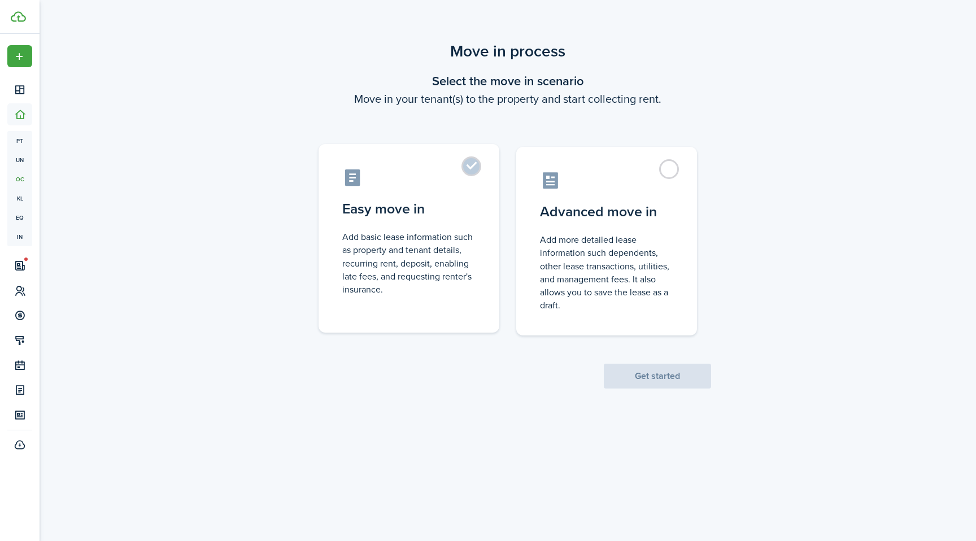
click at [463, 193] on label "Easy move in Add basic lease information such as property and tenant details, r…" at bounding box center [409, 238] width 181 height 189
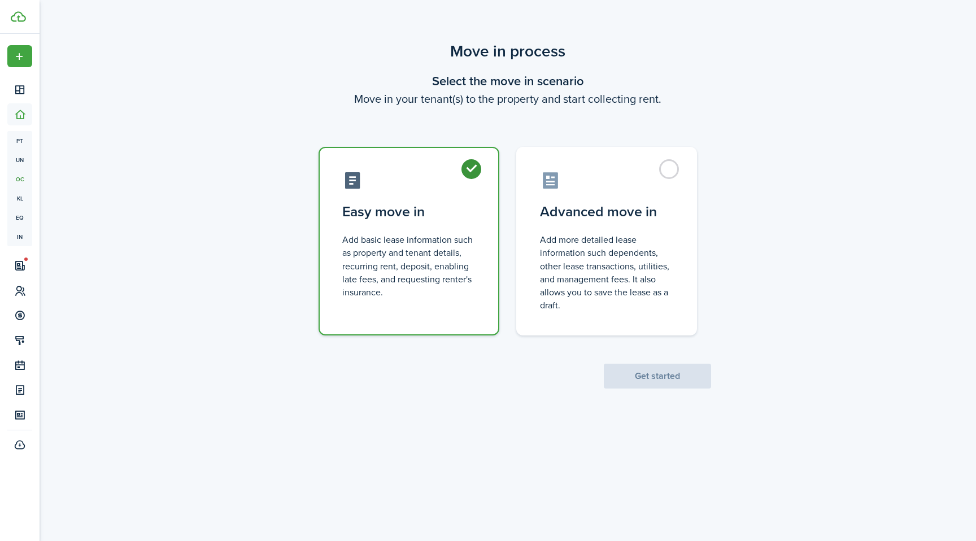
radio input "true"
click at [644, 388] on button "Get started" at bounding box center [657, 376] width 107 height 25
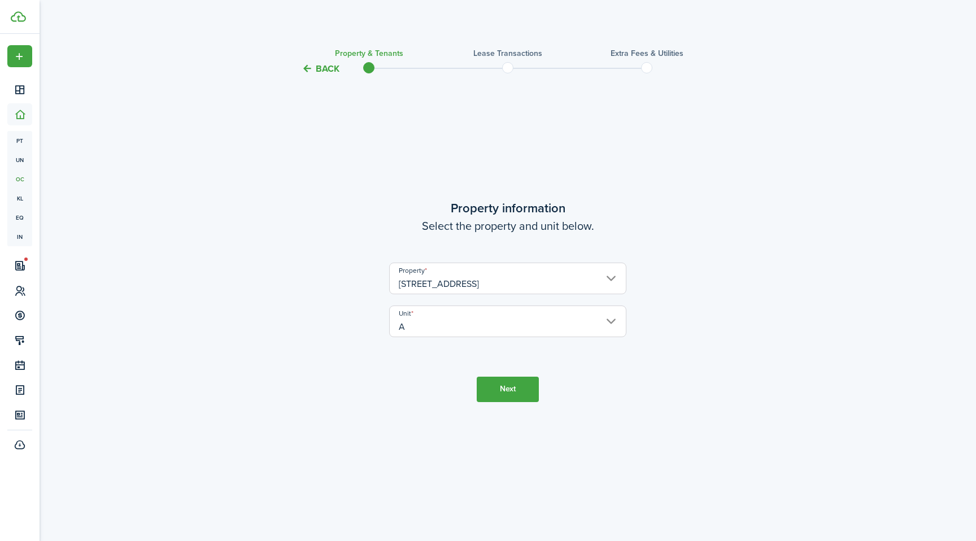
click at [515, 390] on button "Next" at bounding box center [508, 389] width 62 height 25
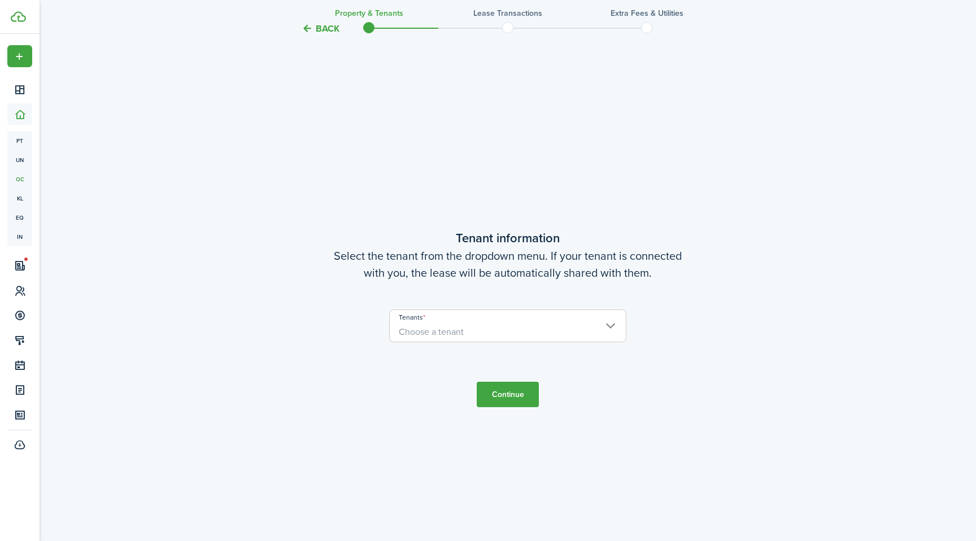
scroll to position [465, 0]
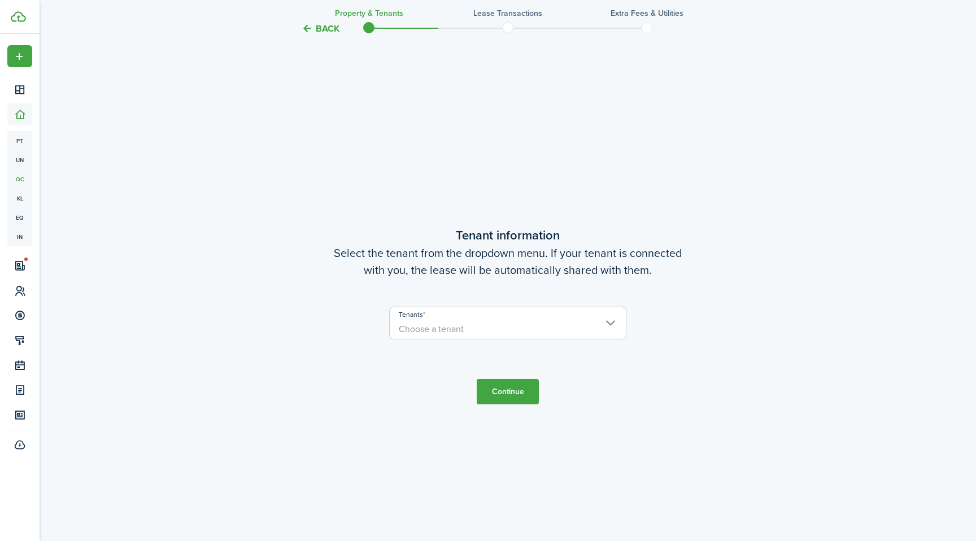
click at [501, 337] on span "Choose a tenant" at bounding box center [508, 329] width 236 height 19
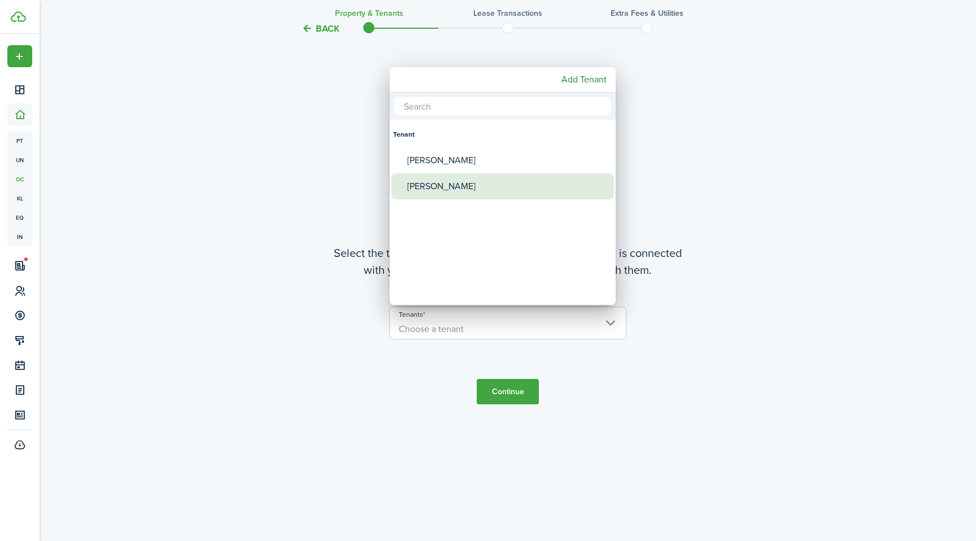
click at [474, 185] on div "[PERSON_NAME]" at bounding box center [507, 186] width 200 height 26
type input "[PERSON_NAME]"
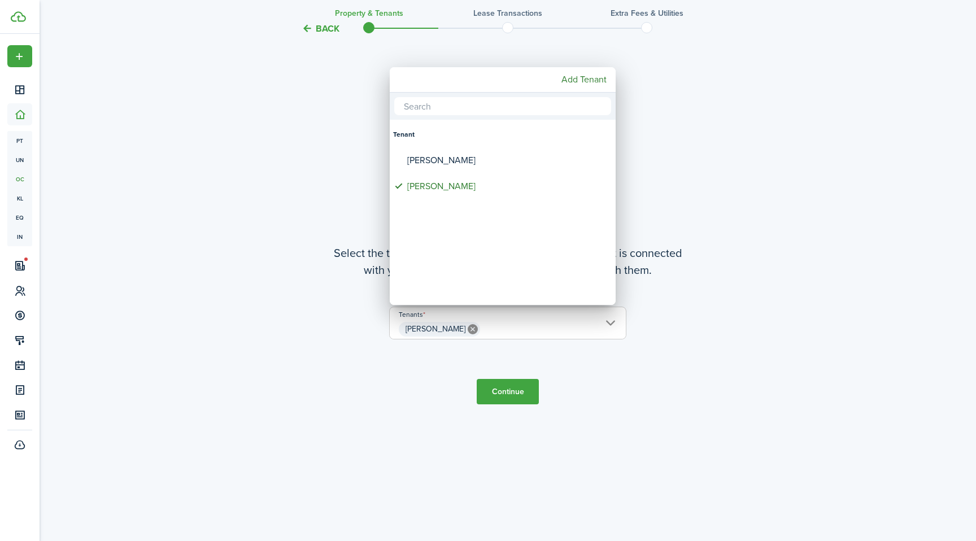
click at [499, 402] on div at bounding box center [488, 271] width 1157 height 722
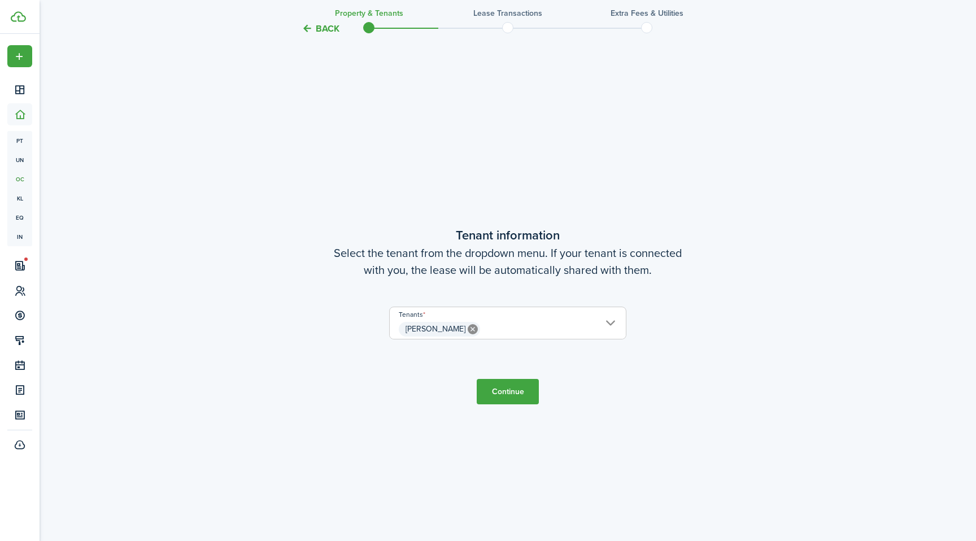
click at [496, 387] on button "Continue" at bounding box center [508, 391] width 62 height 25
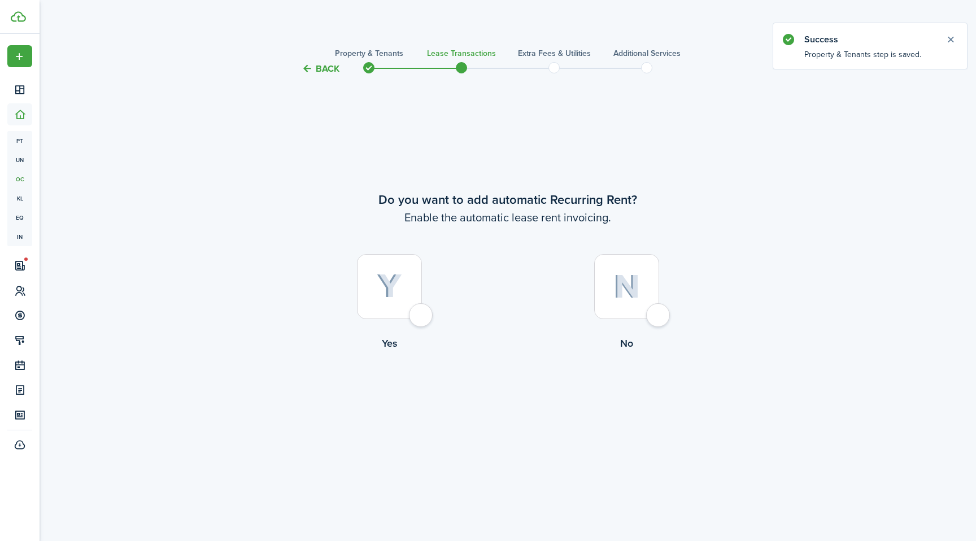
click at [395, 316] on div at bounding box center [389, 286] width 65 height 65
radio input "true"
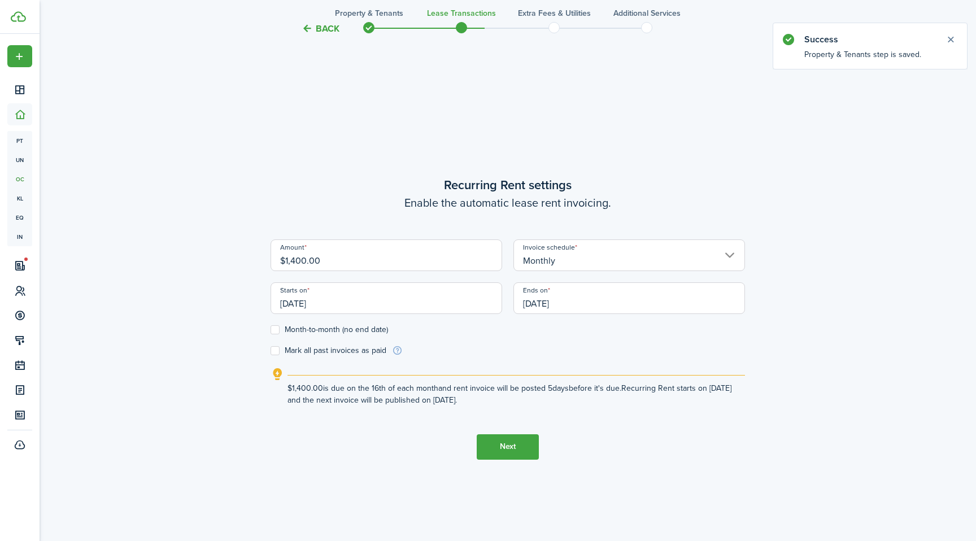
scroll to position [465, 0]
click at [398, 285] on input "[DATE]" at bounding box center [387, 296] width 232 height 32
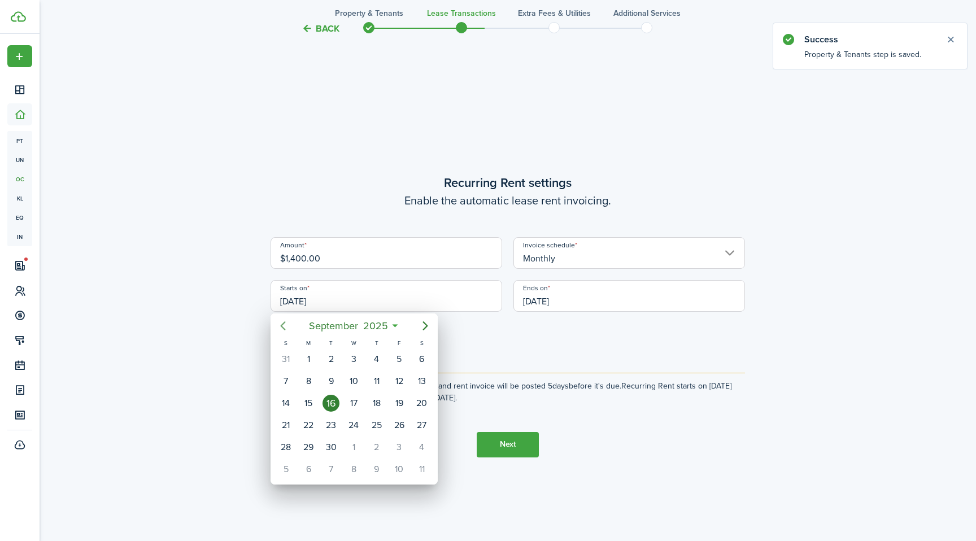
click at [279, 326] on icon "Previous page" at bounding box center [283, 326] width 14 height 14
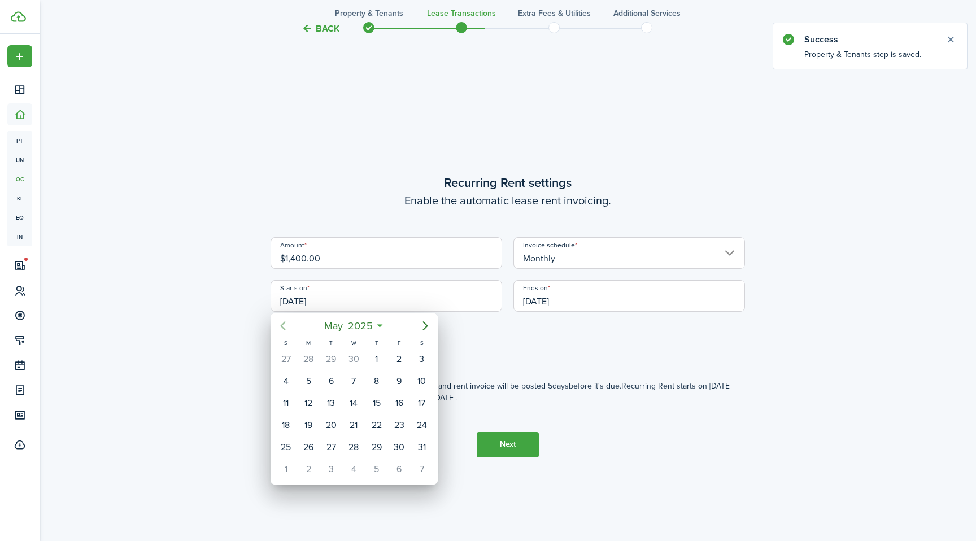
click at [279, 326] on icon "Previous page" at bounding box center [283, 326] width 14 height 14
click at [315, 448] on div "30" at bounding box center [308, 447] width 17 height 17
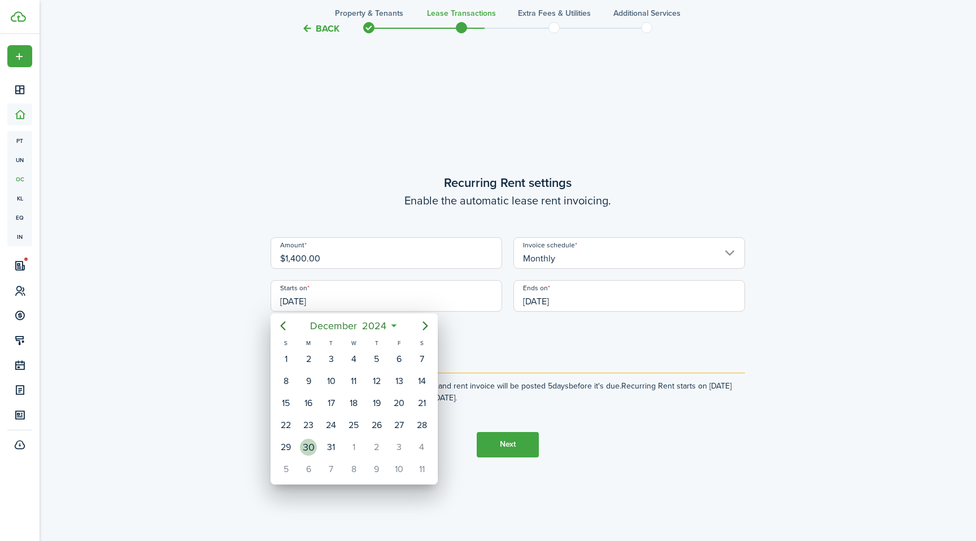
type input "[DATE]"
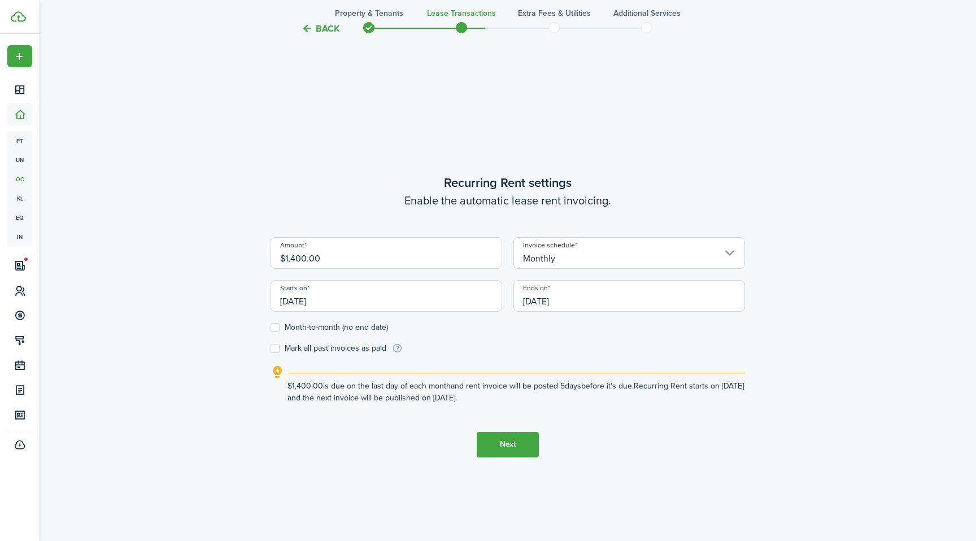
click at [569, 303] on input "[DATE]" at bounding box center [629, 296] width 232 height 32
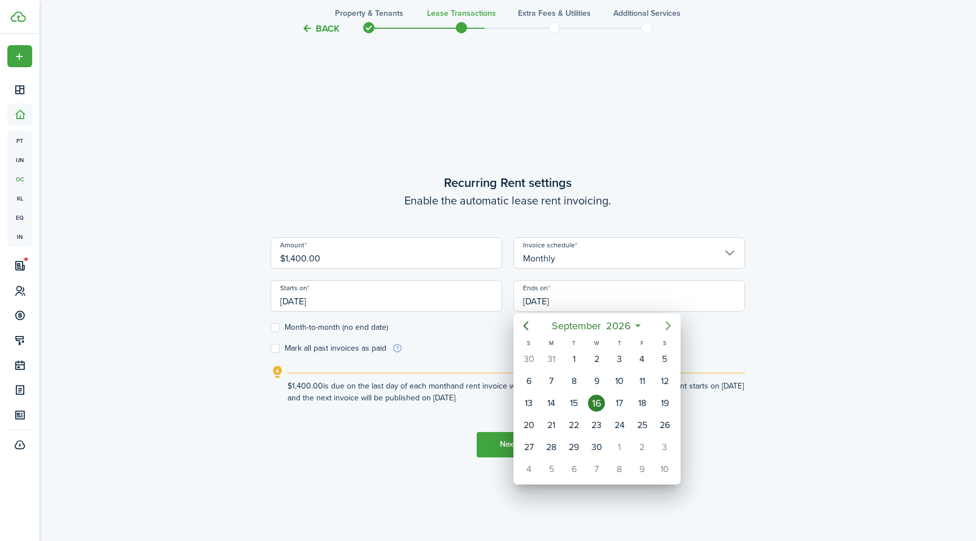
click at [668, 325] on icon "Next page" at bounding box center [668, 326] width 14 height 14
click at [537, 323] on div "October 2026" at bounding box center [597, 326] width 120 height 20
click at [526, 325] on icon "Previous page" at bounding box center [526, 326] width 14 height 14
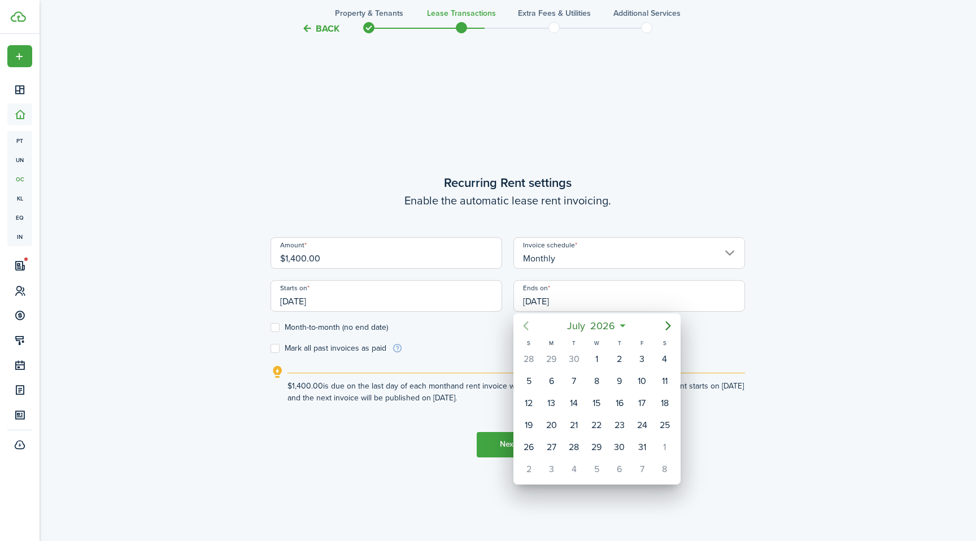
click at [526, 325] on icon "Previous page" at bounding box center [526, 326] width 14 height 14
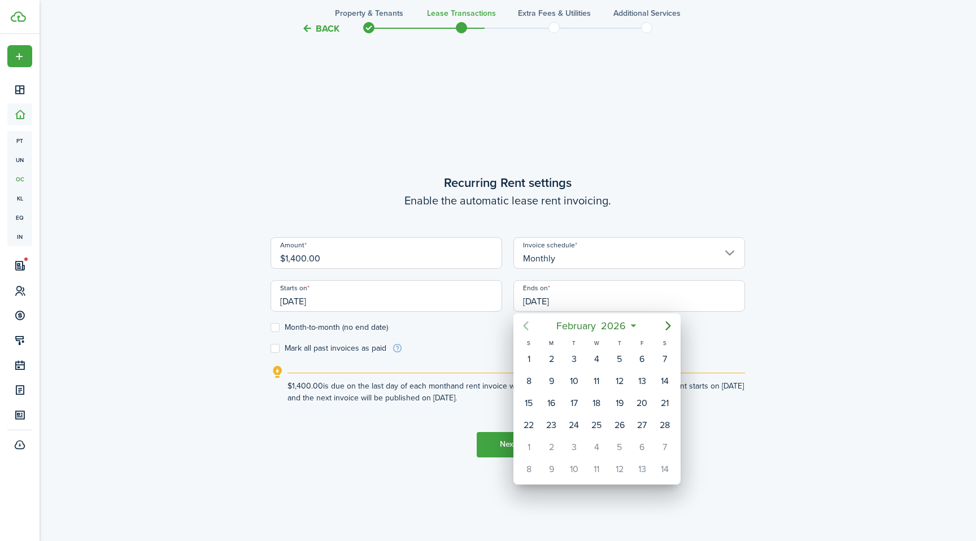
click at [526, 325] on icon "Previous page" at bounding box center [526, 326] width 14 height 14
click at [666, 324] on icon "Next page" at bounding box center [668, 326] width 14 height 14
click at [639, 448] on div "30" at bounding box center [642, 447] width 17 height 17
type input "[DATE]"
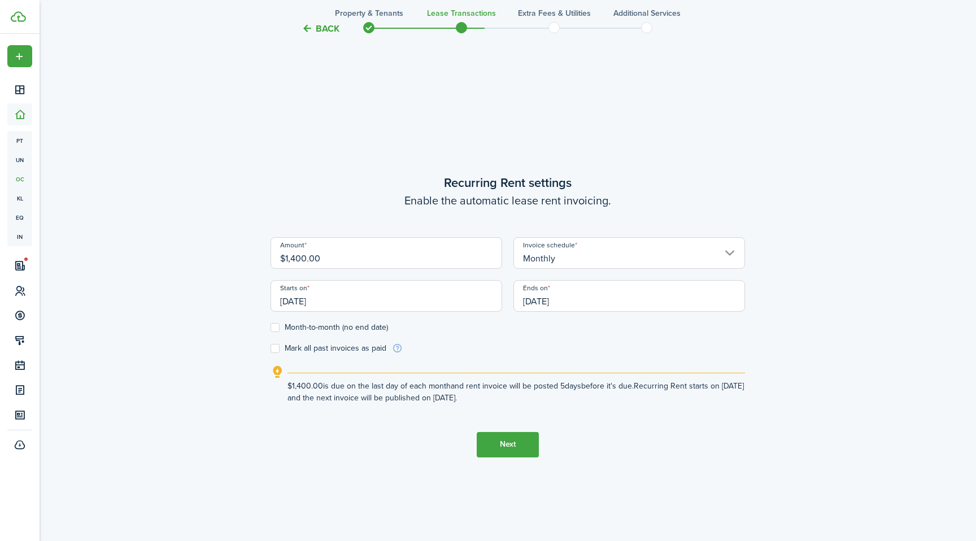
click at [329, 347] on label "Mark all past invoices as paid" at bounding box center [329, 348] width 116 height 9
click at [271, 348] on input "Mark all past invoices as paid" at bounding box center [270, 348] width 1 height 1
checkbox input "true"
click at [510, 443] on button "Next" at bounding box center [508, 444] width 62 height 25
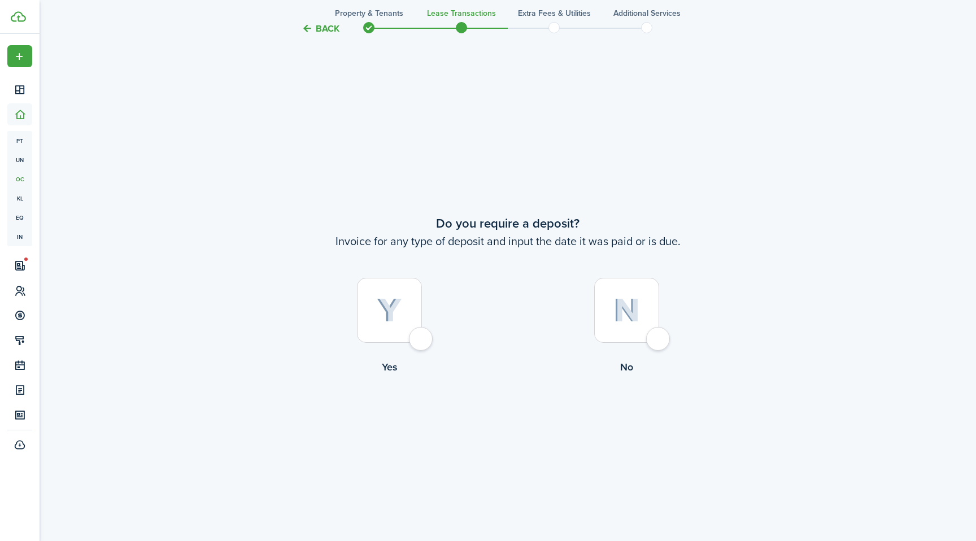
scroll to position [1007, 0]
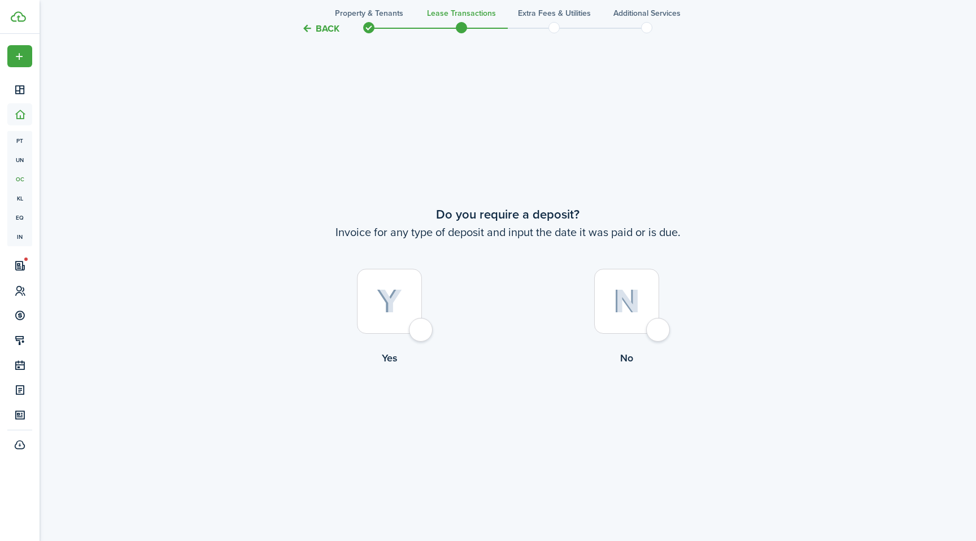
click at [416, 319] on div at bounding box center [389, 301] width 65 height 65
radio input "true"
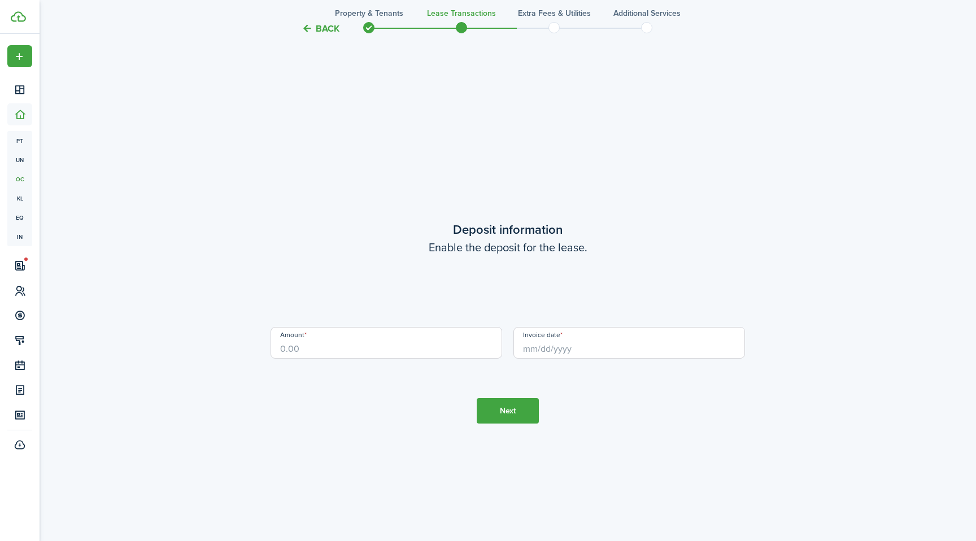
scroll to position [1548, 0]
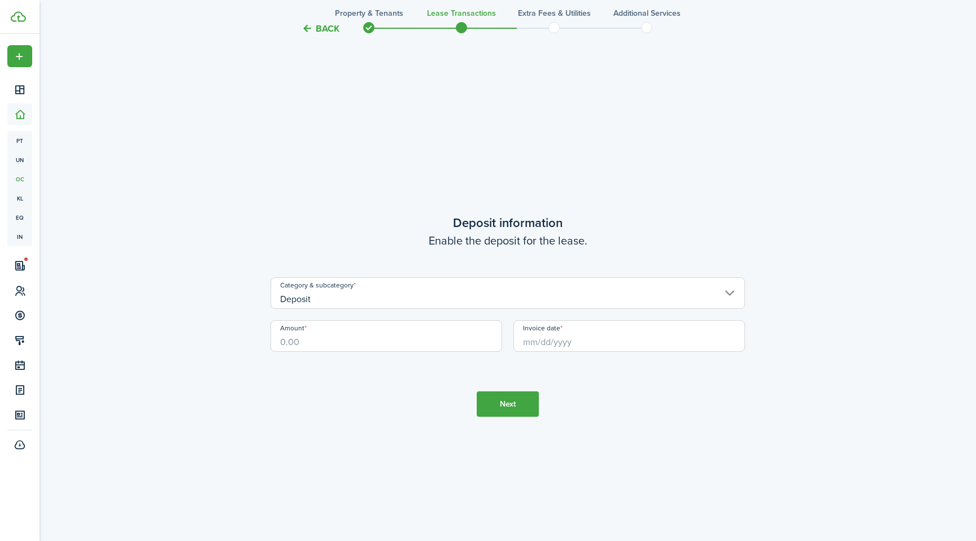
click at [459, 336] on input "Amount" at bounding box center [387, 336] width 232 height 32
click at [576, 341] on input "Invoice date" at bounding box center [629, 336] width 232 height 32
type input "$400.00"
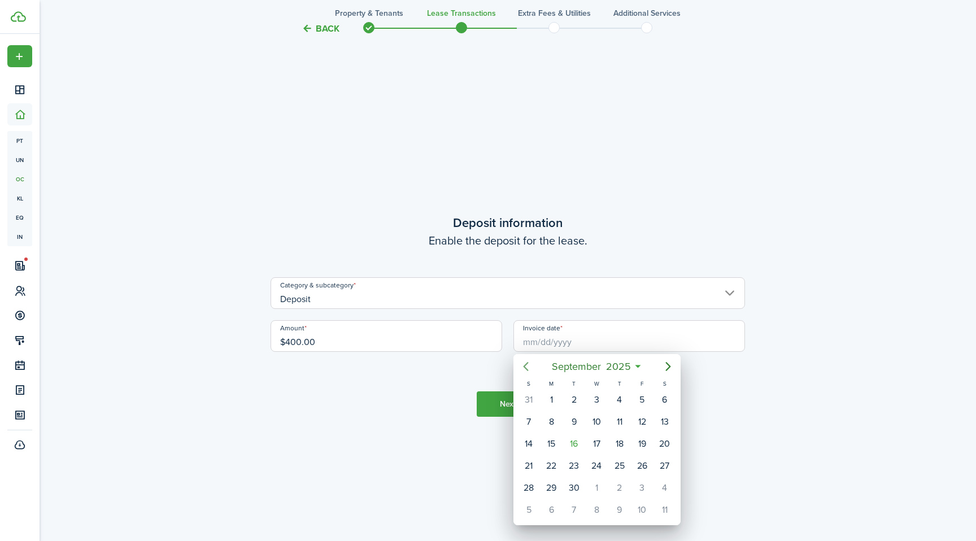
click at [532, 358] on mbsc-button "Previous page" at bounding box center [526, 366] width 23 height 23
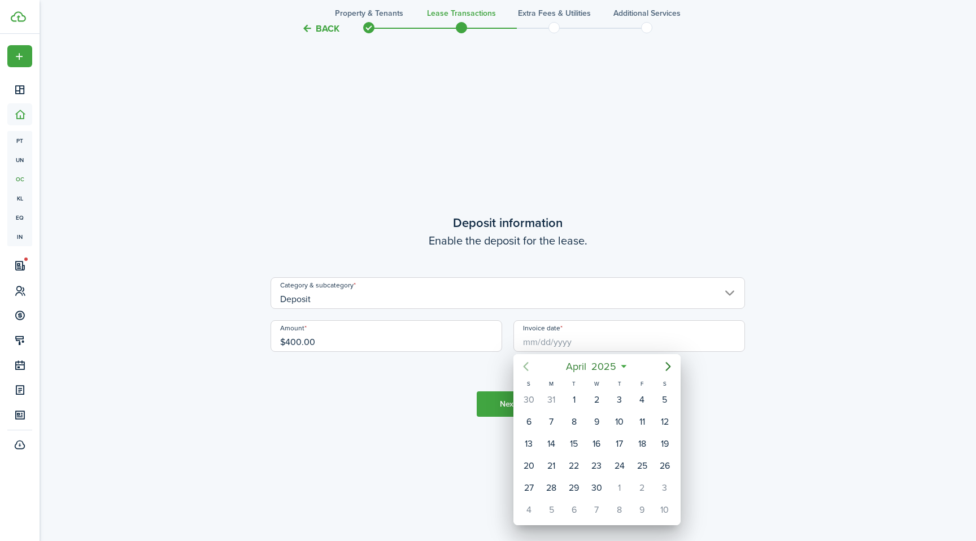
click at [532, 358] on mbsc-button "Previous page" at bounding box center [526, 366] width 23 height 23
click at [552, 489] on div "30" at bounding box center [551, 488] width 17 height 17
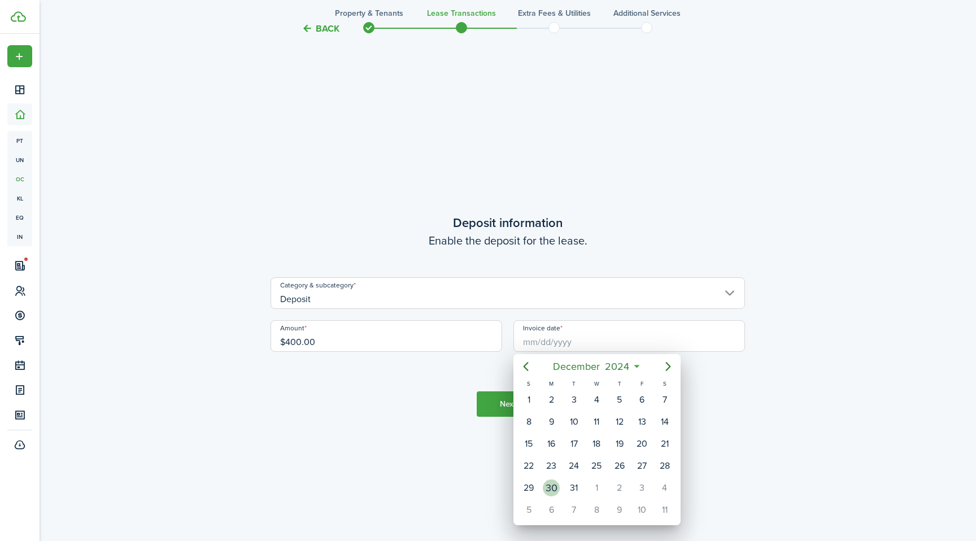
type input "[DATE]"
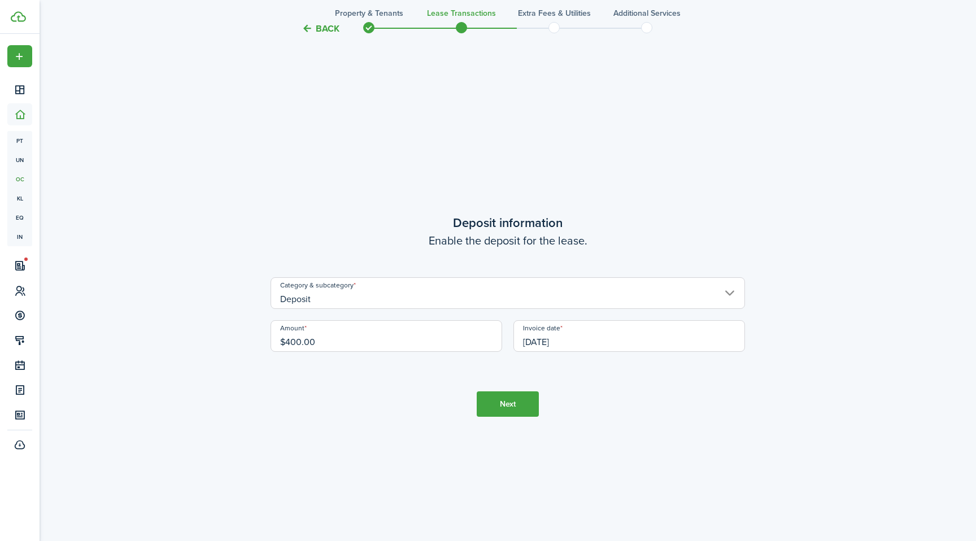
click at [505, 402] on button "Next" at bounding box center [508, 403] width 62 height 25
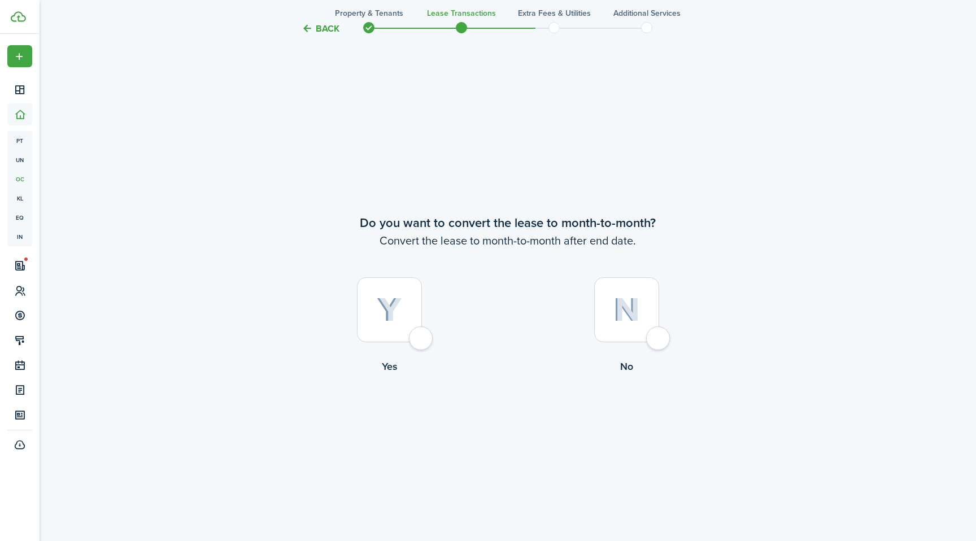
scroll to position [2089, 0]
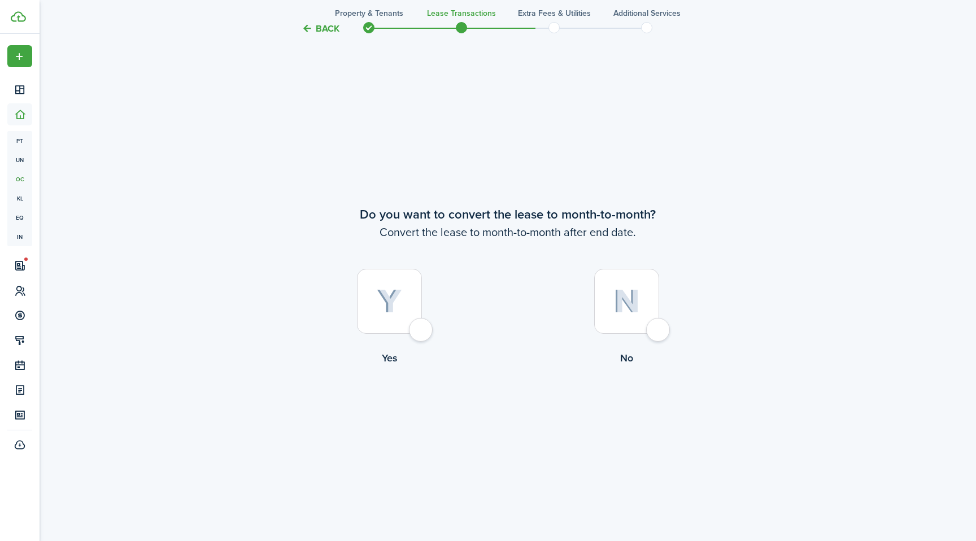
click at [411, 313] on div at bounding box center [389, 301] width 65 height 65
radio input "true"
click at [477, 411] on button "Continue" at bounding box center [508, 412] width 62 height 25
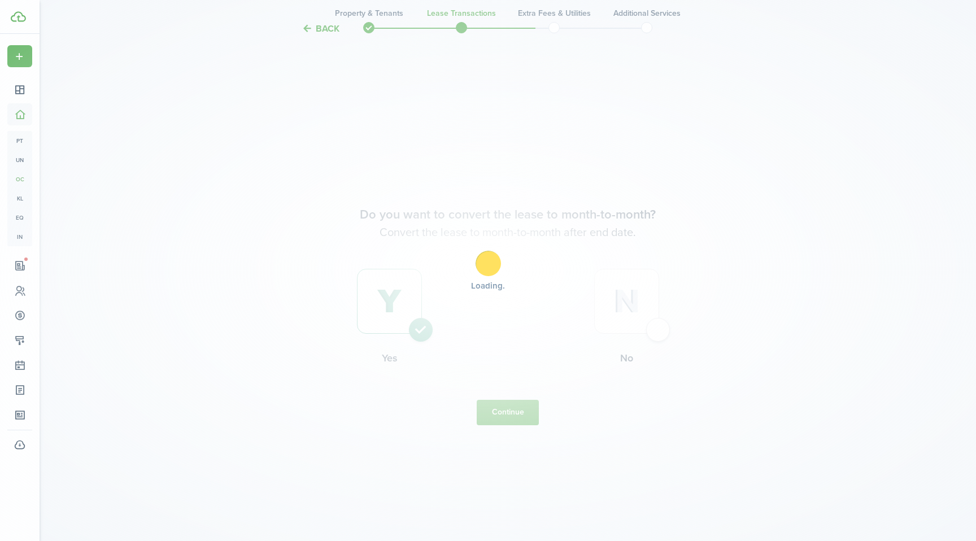
scroll to position [0, 0]
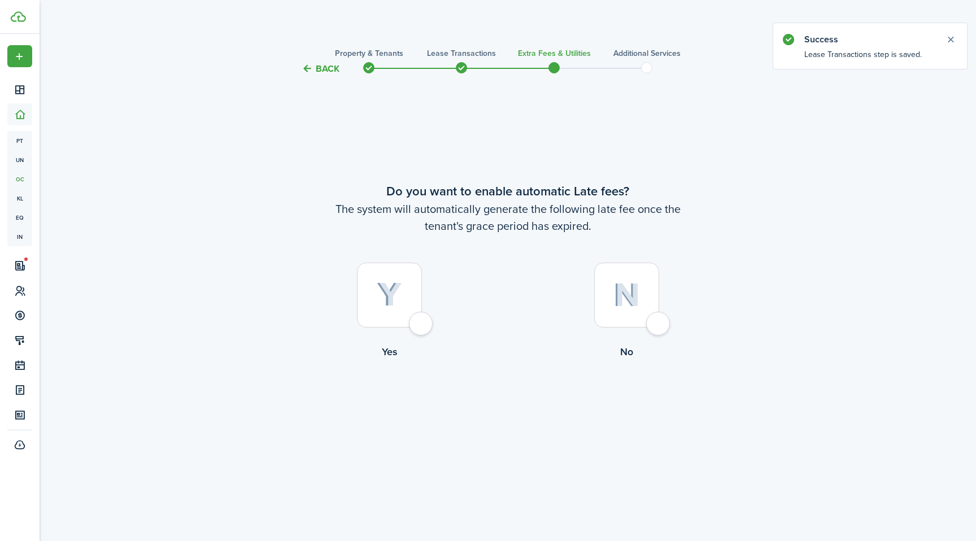
click at [422, 317] on div at bounding box center [389, 295] width 65 height 65
radio input "true"
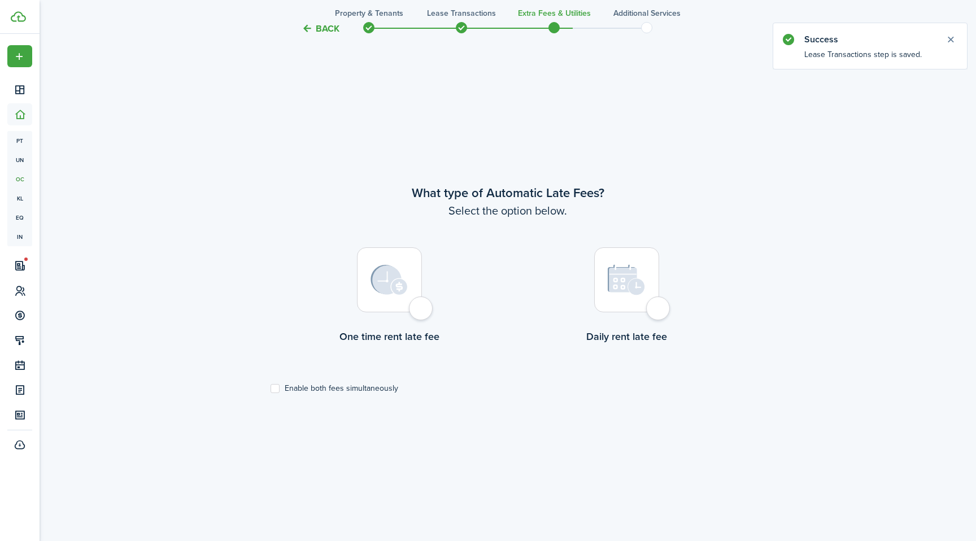
click at [647, 312] on div at bounding box center [626, 279] width 65 height 65
radio input "true"
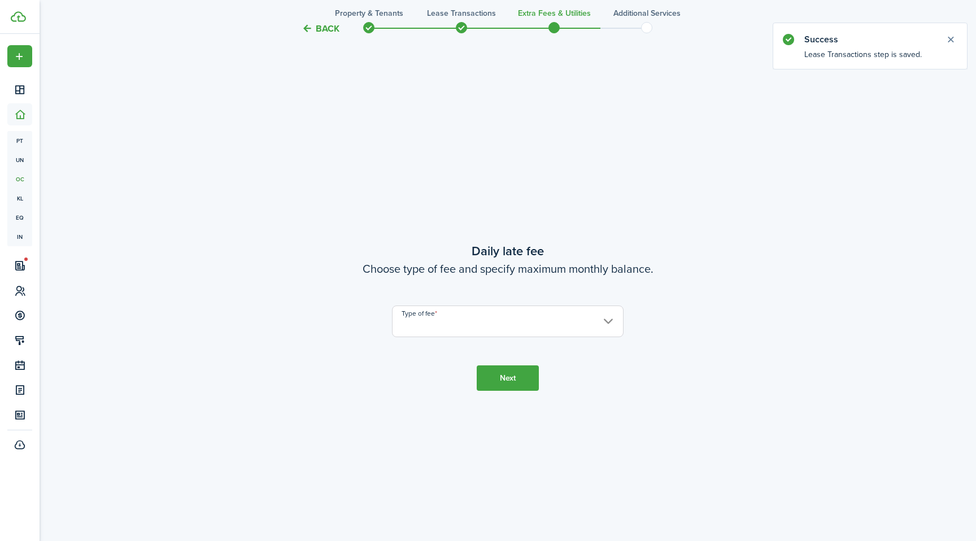
scroll to position [1007, 0]
click at [474, 325] on input "Type of fee" at bounding box center [508, 320] width 232 height 32
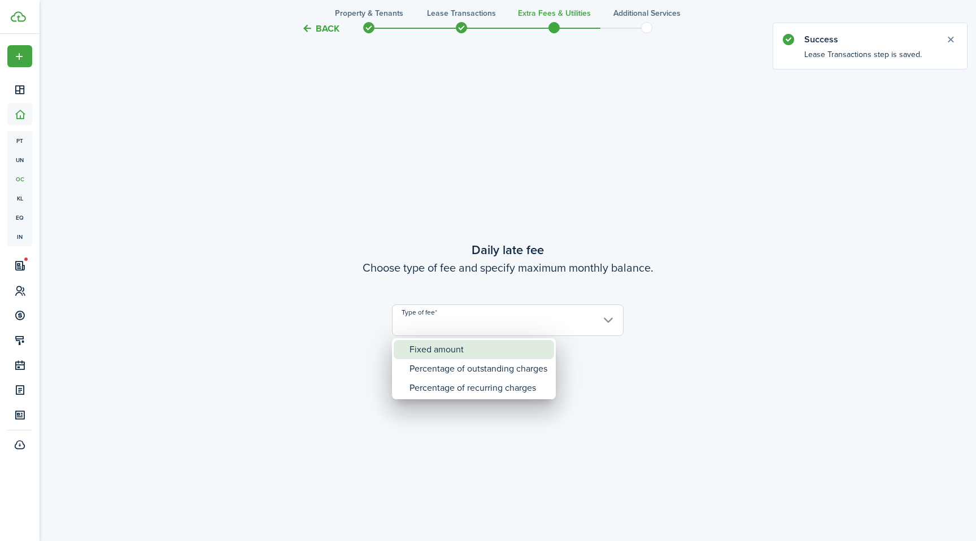
click at [447, 352] on div "Fixed amount" at bounding box center [479, 349] width 138 height 19
type input "Fixed amount"
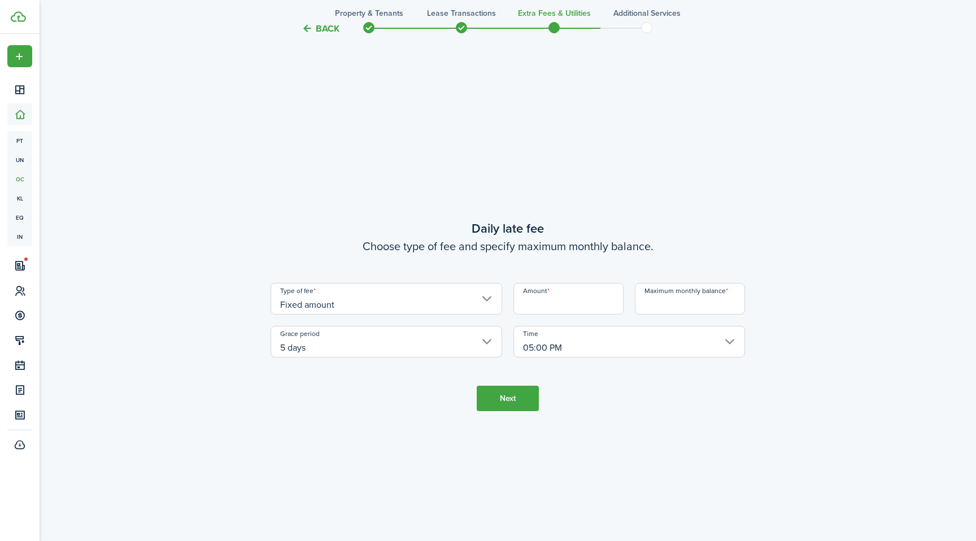
click at [551, 305] on input "Amount" at bounding box center [568, 299] width 110 height 32
type input "$10.00"
click at [647, 311] on input "Maximum monthly balance" at bounding box center [690, 299] width 110 height 32
type input "$300.00"
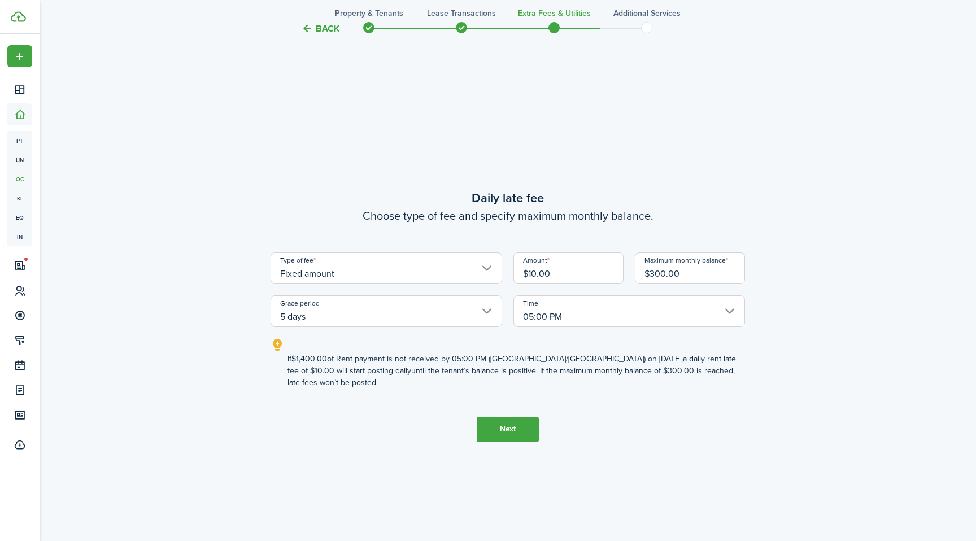
drag, startPoint x: 509, startPoint y: 423, endPoint x: 487, endPoint y: 315, distance: 110.6
click at [487, 315] on tc-wizard-step "Daily late fee Choose type of fee and specify maximum monthly balance. Type of …" at bounding box center [508, 315] width 474 height 541
click at [486, 314] on input "5 days" at bounding box center [387, 311] width 232 height 32
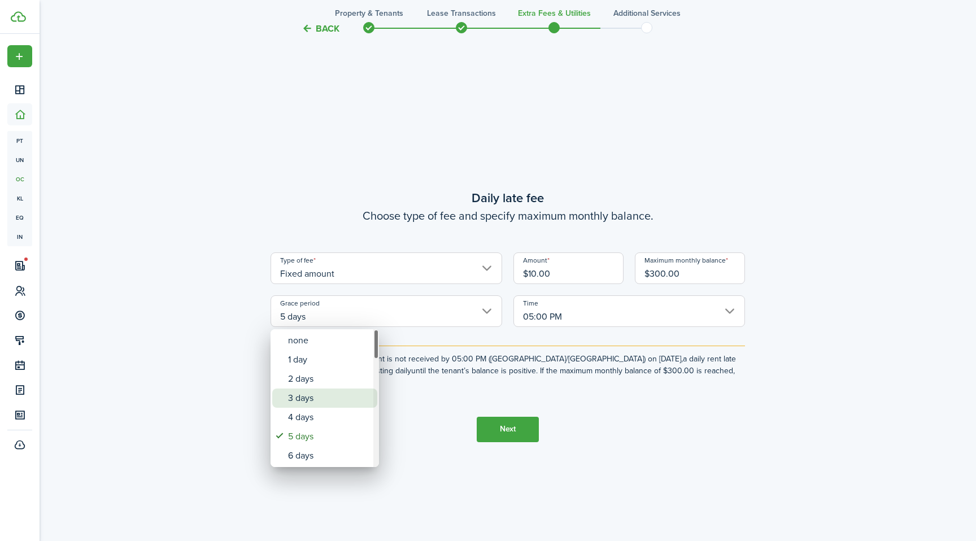
click at [315, 391] on div "3 days" at bounding box center [329, 398] width 82 height 19
type input "3 days"
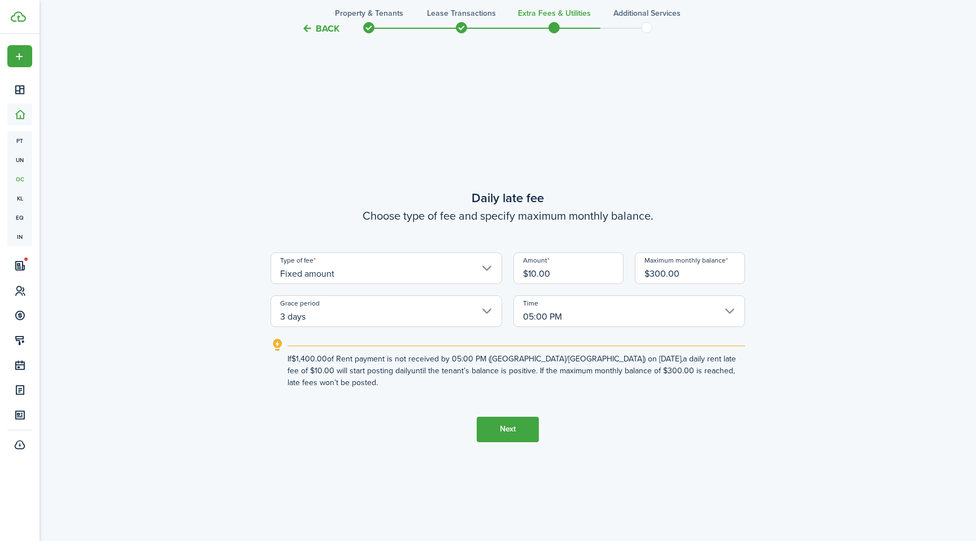
click at [499, 426] on button "Next" at bounding box center [508, 429] width 62 height 25
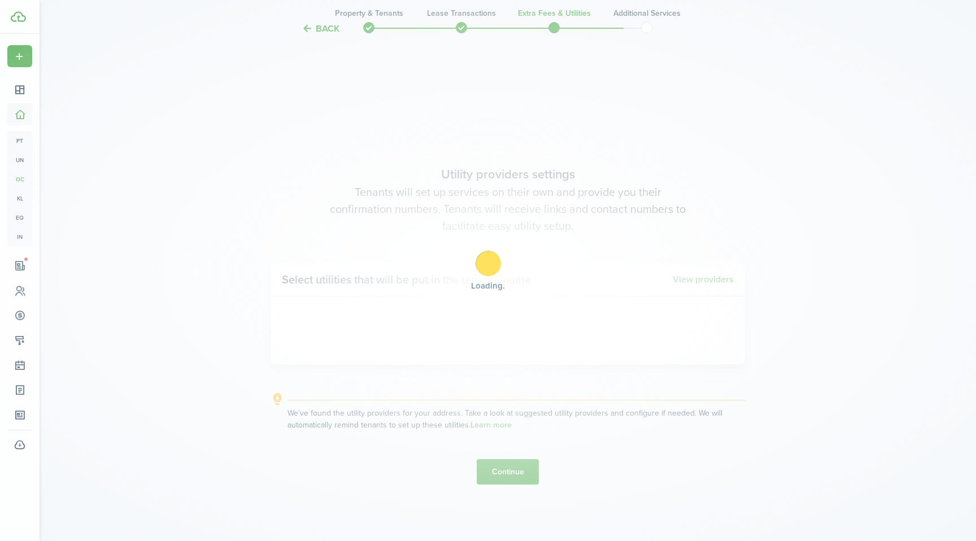
scroll to position [1548, 0]
click at [334, 23] on div "Loading" at bounding box center [488, 270] width 976 height 541
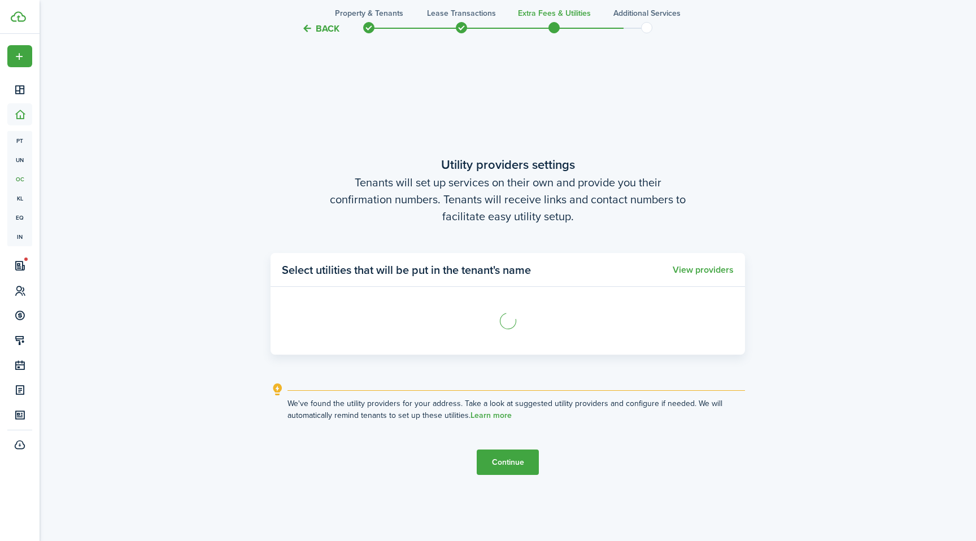
click at [333, 23] on button "Back" at bounding box center [321, 29] width 38 height 12
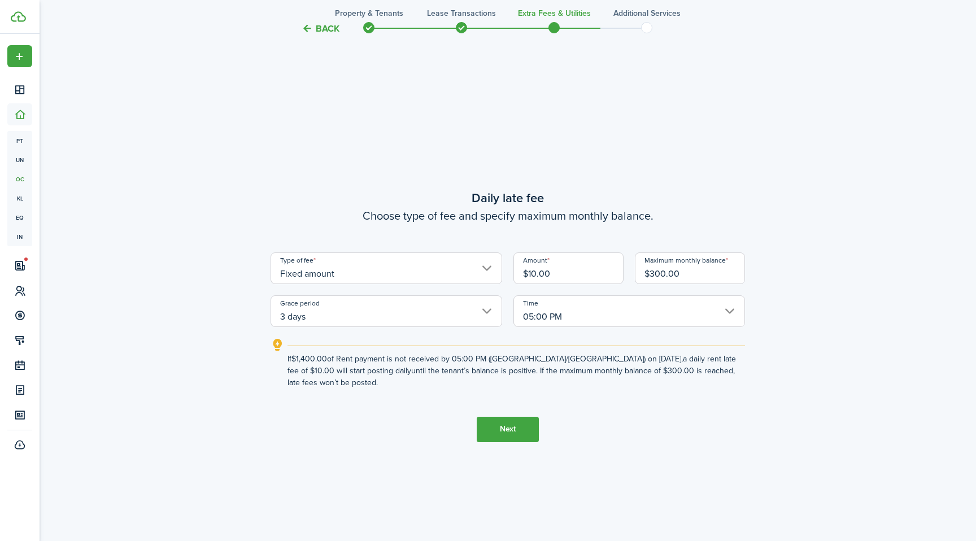
click at [333, 23] on button "Back" at bounding box center [321, 29] width 38 height 12
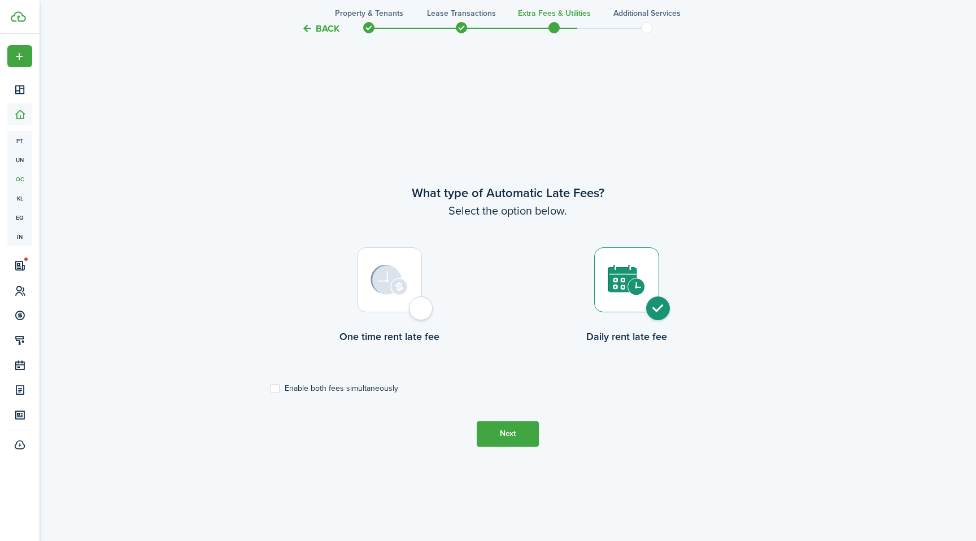
click at [400, 303] on div at bounding box center [389, 279] width 65 height 65
radio input "true"
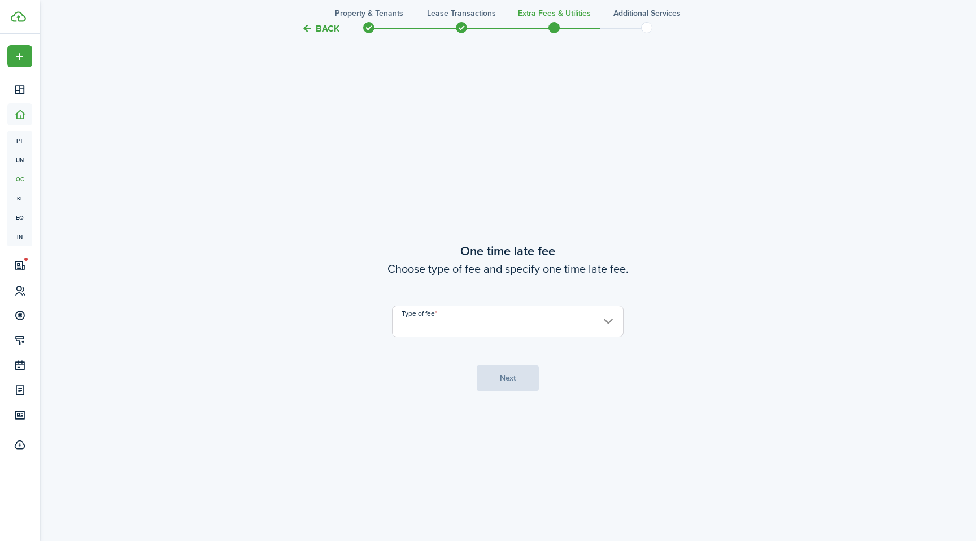
scroll to position [1007, 0]
click at [446, 320] on input "Type of fee" at bounding box center [508, 320] width 232 height 32
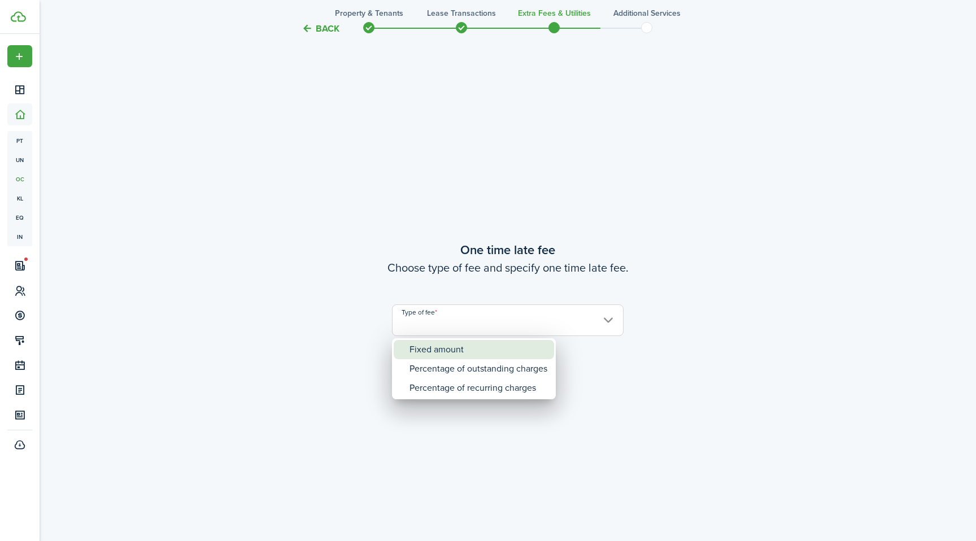
click at [442, 349] on div "Fixed amount" at bounding box center [479, 349] width 138 height 19
type input "Fixed amount"
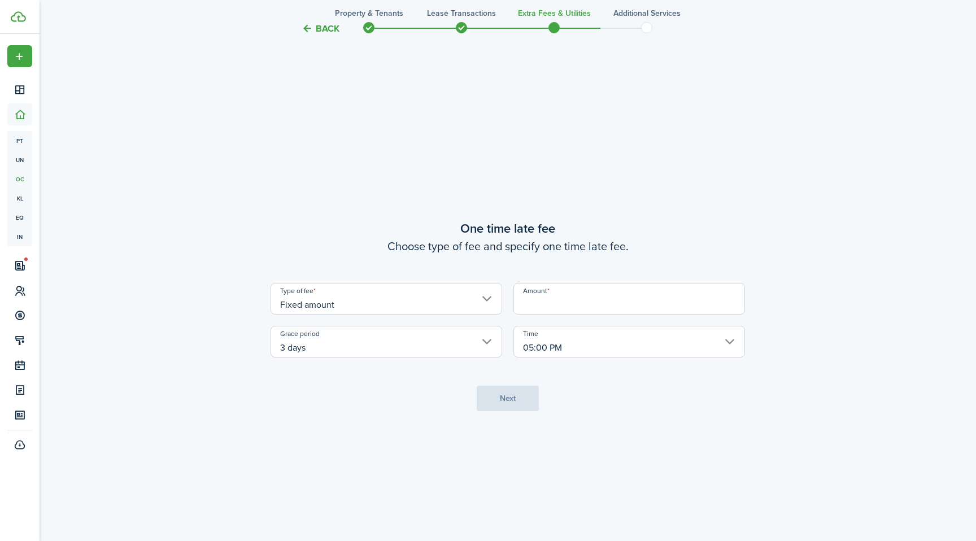
click at [591, 299] on input "Amount" at bounding box center [629, 299] width 232 height 32
type input "$75.00"
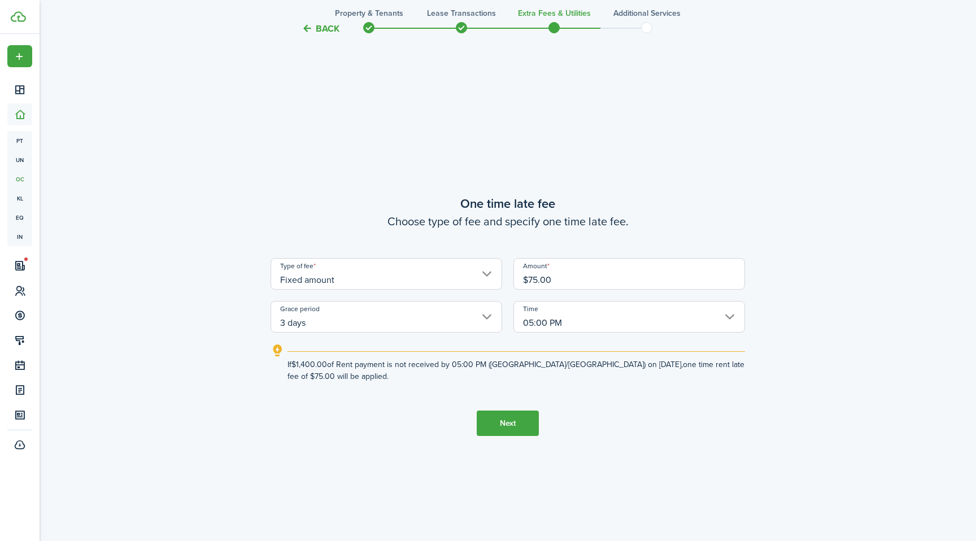
click at [521, 421] on button "Next" at bounding box center [508, 423] width 62 height 25
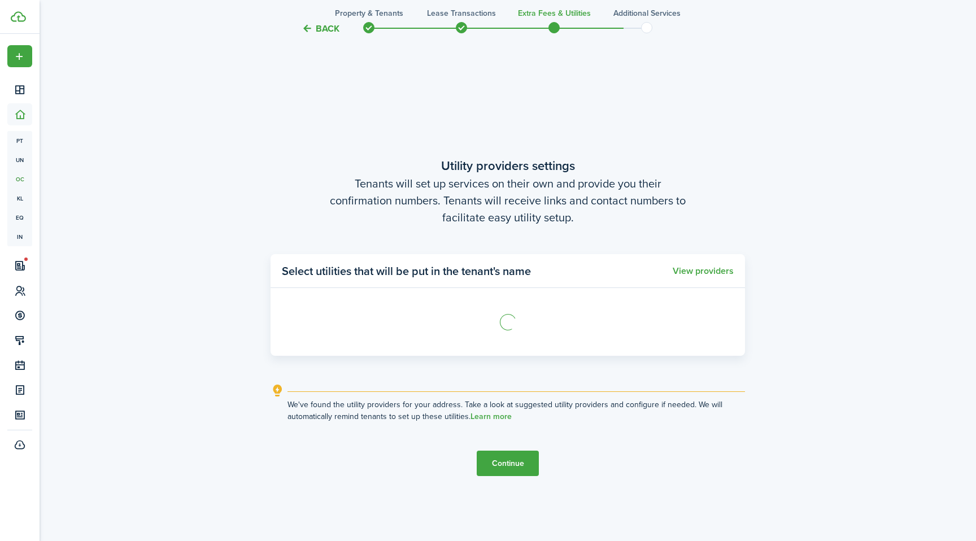
scroll to position [1548, 0]
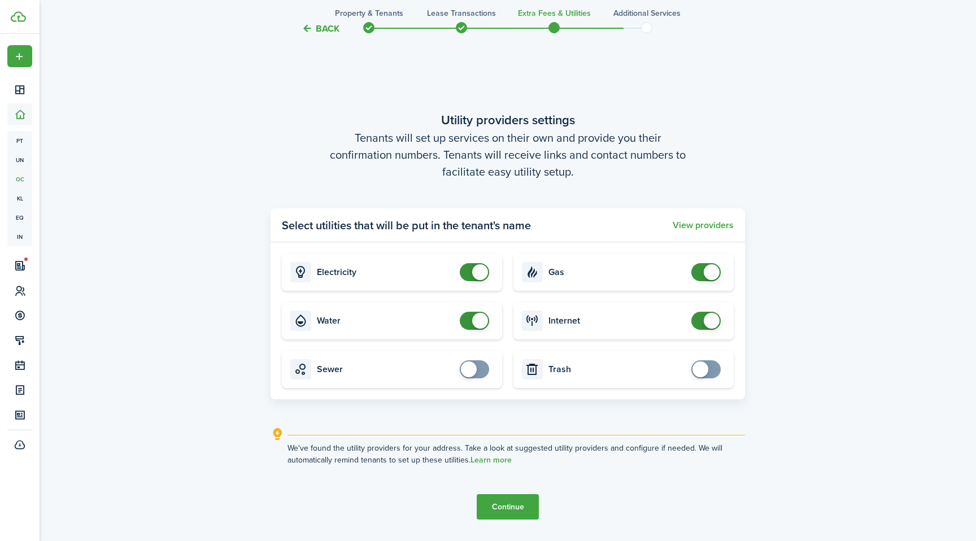
checkbox input "false"
click at [484, 323] on span at bounding box center [480, 321] width 16 height 16
click at [511, 504] on button "Continue" at bounding box center [508, 506] width 62 height 25
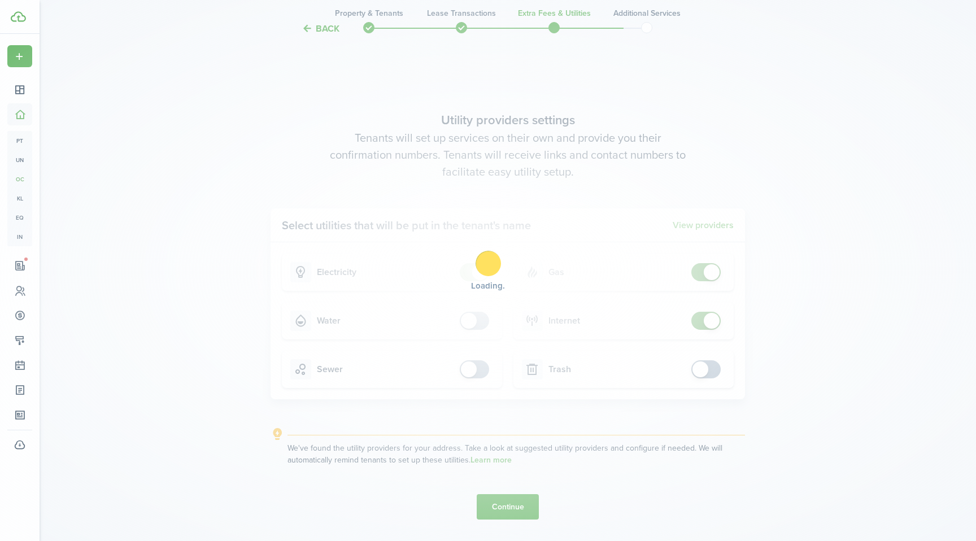
scroll to position [0, 0]
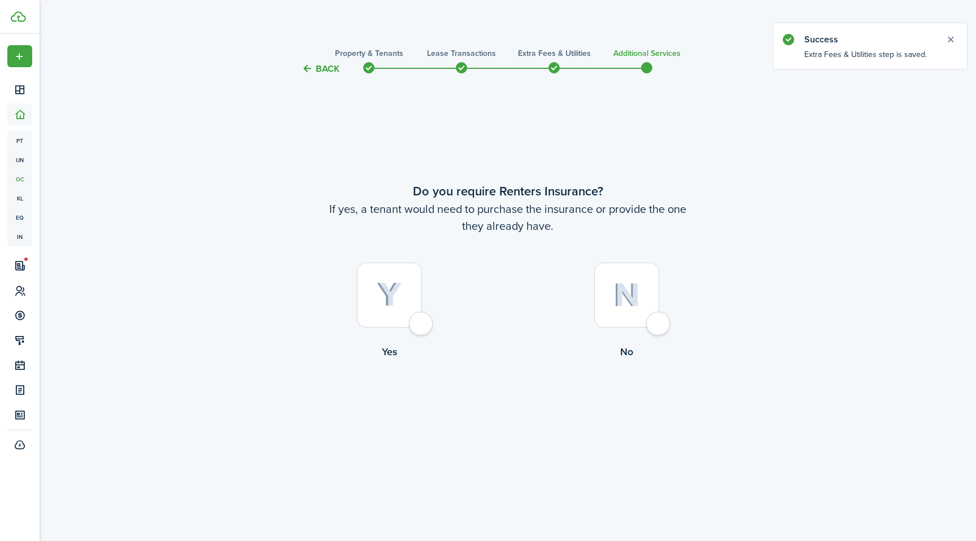
click at [639, 349] on control-radio-card-title "No" at bounding box center [626, 352] width 237 height 15
radio input "true"
click at [488, 408] on button "Complete move in" at bounding box center [508, 405] width 83 height 25
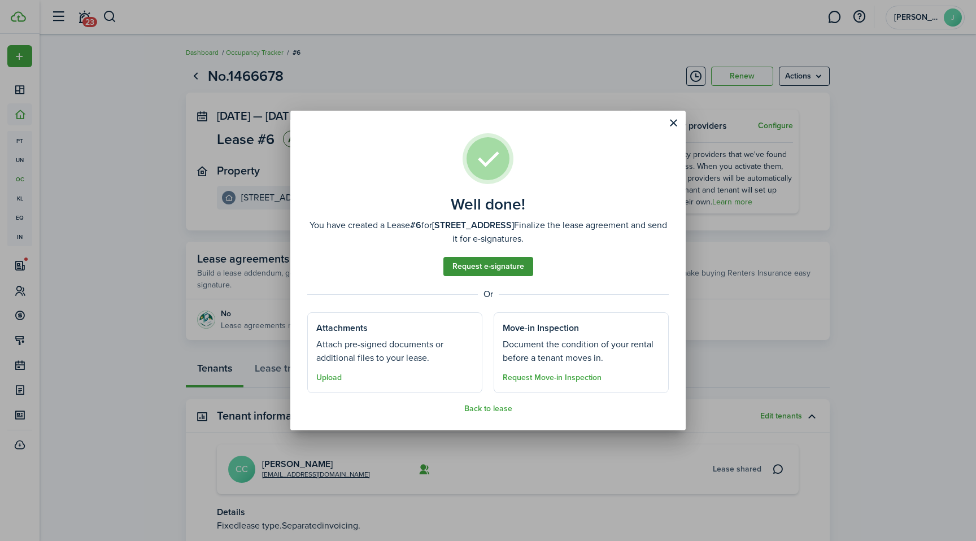
click at [502, 263] on link "Request e-signature" at bounding box center [488, 266] width 90 height 19
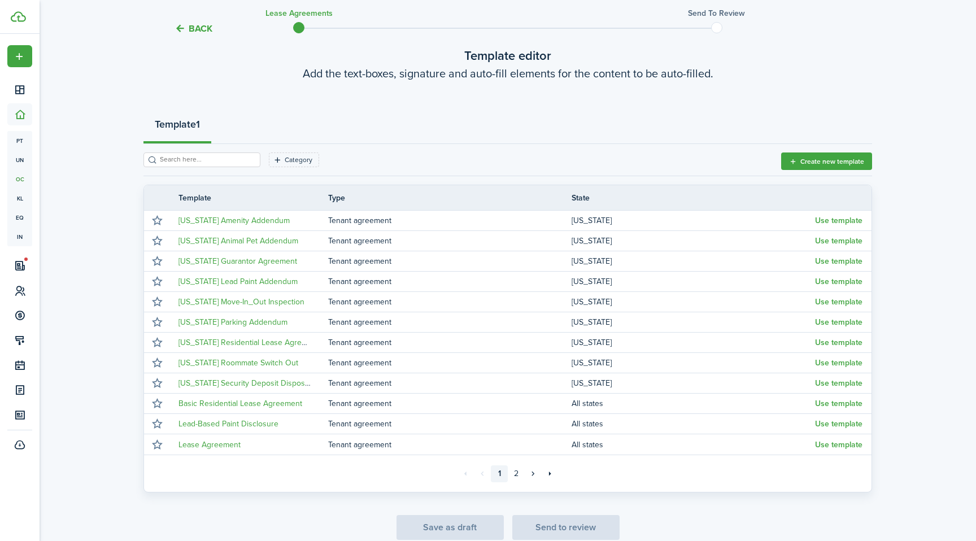
scroll to position [119, 0]
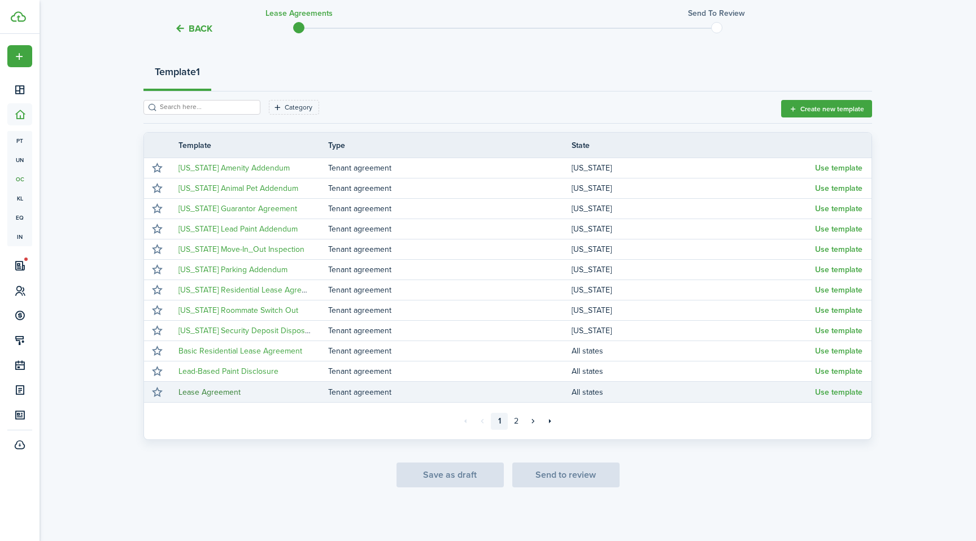
click at [219, 391] on link "Lease Agreement" at bounding box center [209, 392] width 62 height 12
